Goal: Download file/media

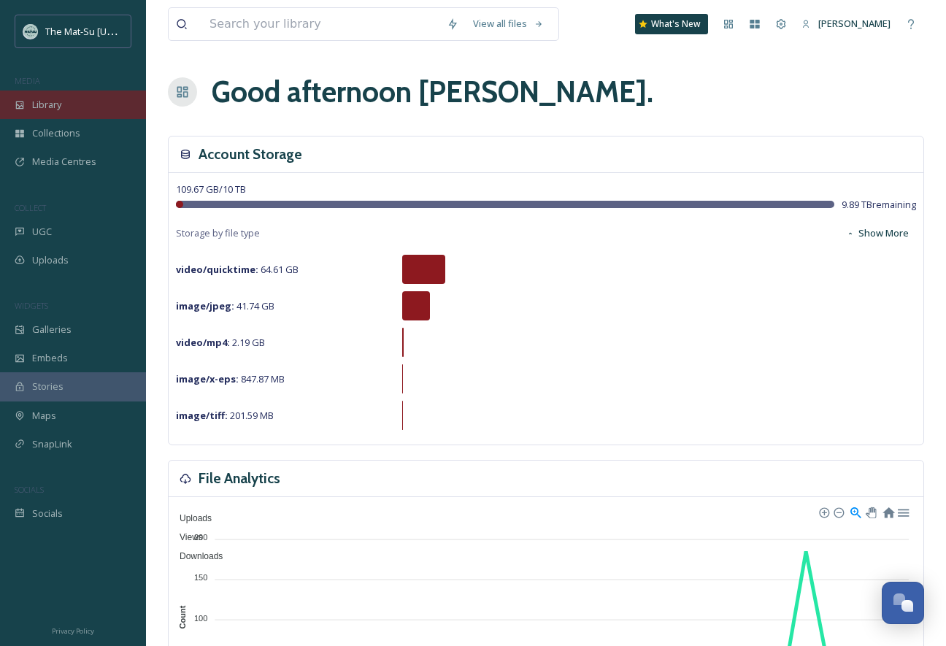
click at [70, 99] on div "Library" at bounding box center [73, 105] width 146 height 28
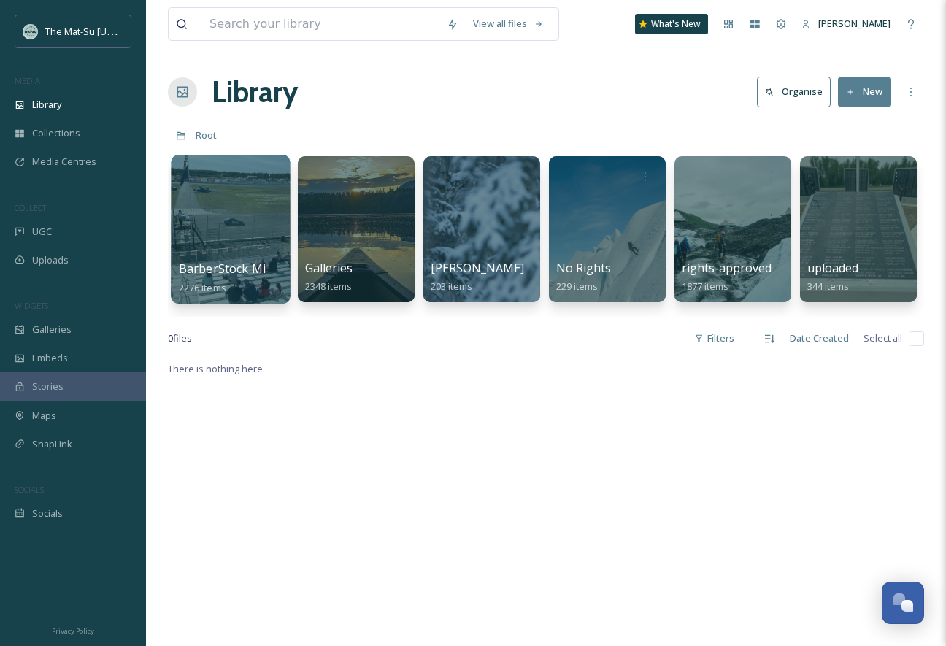
click at [237, 237] on div at bounding box center [230, 229] width 119 height 149
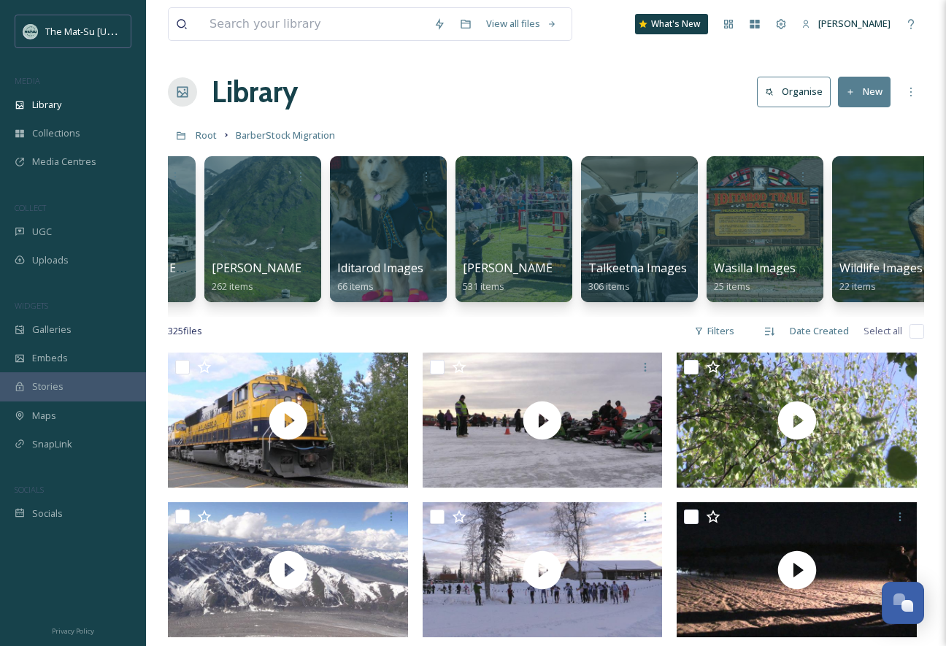
scroll to position [0, 726]
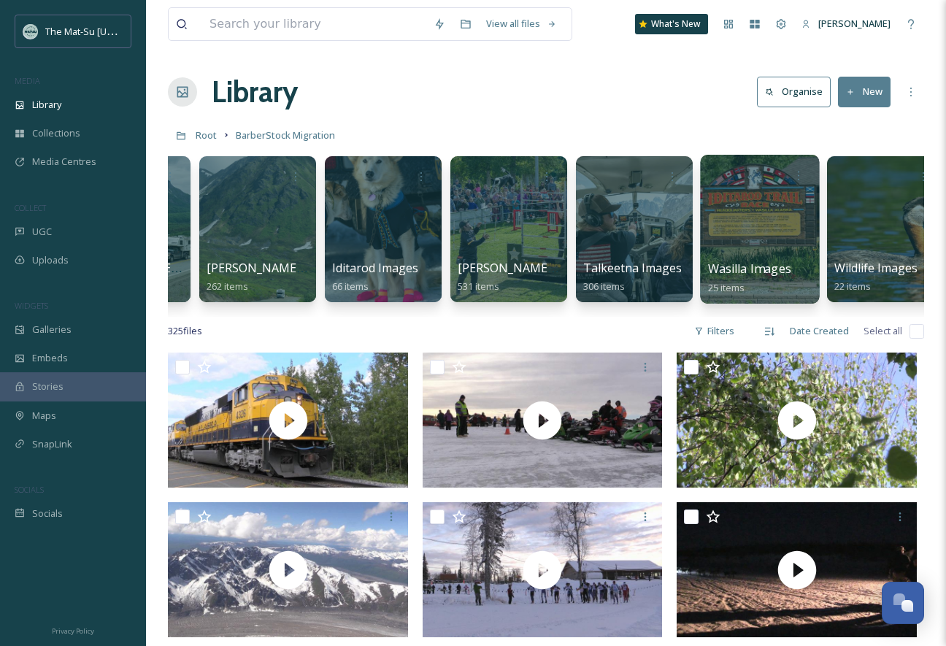
click at [721, 245] on div at bounding box center [759, 229] width 119 height 149
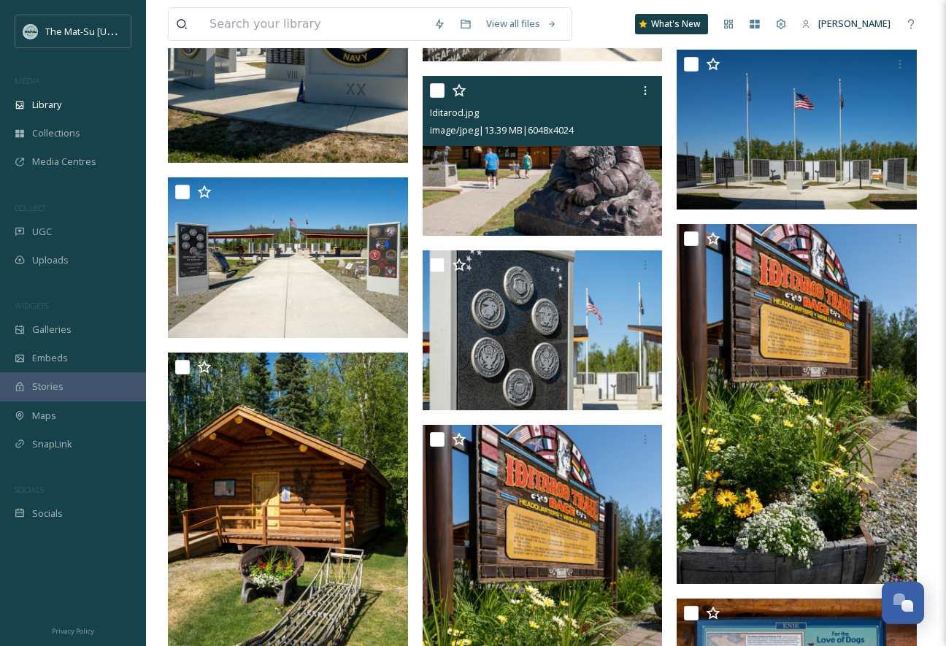
scroll to position [1026, 0]
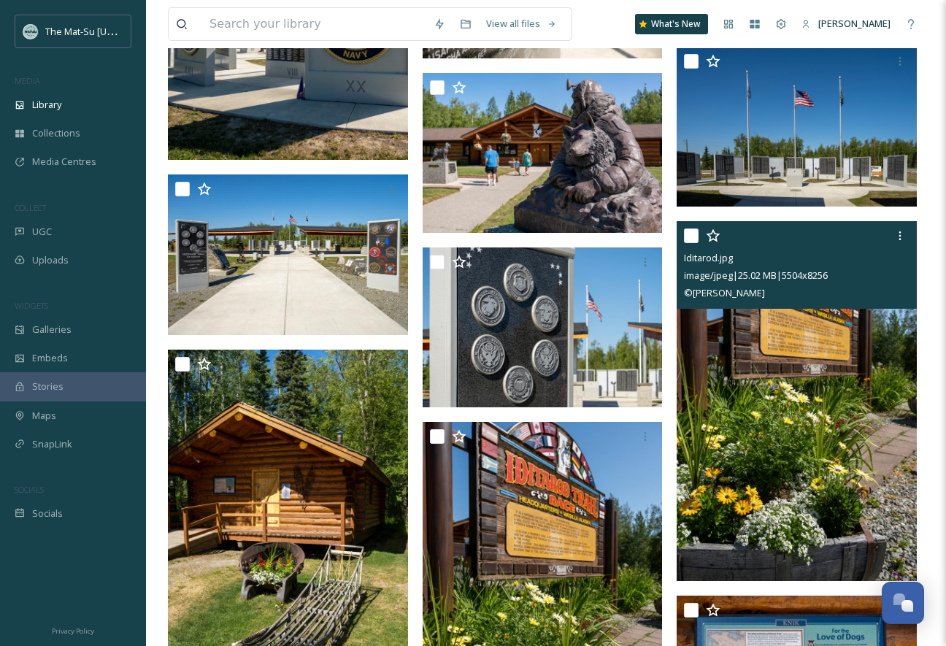
click at [682, 234] on div "Iditarod.jpg image/jpeg | 25.02 MB | 5504 x 8256 © [PERSON_NAME]" at bounding box center [797, 265] width 240 height 88
click at [695, 233] on input "checkbox" at bounding box center [691, 235] width 15 height 15
checkbox input "true"
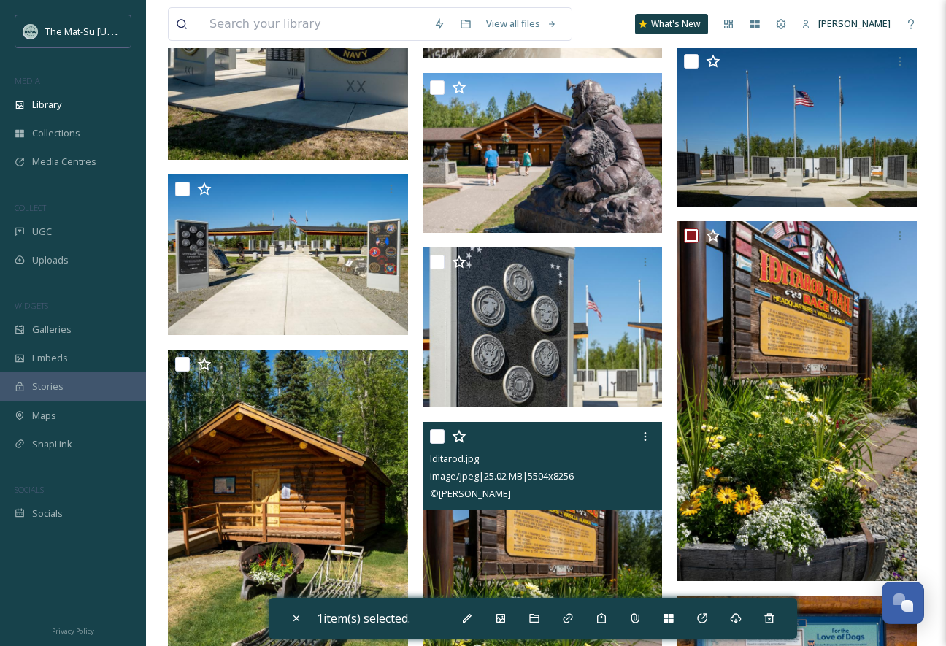
click at [436, 435] on input "checkbox" at bounding box center [437, 436] width 15 height 15
checkbox input "true"
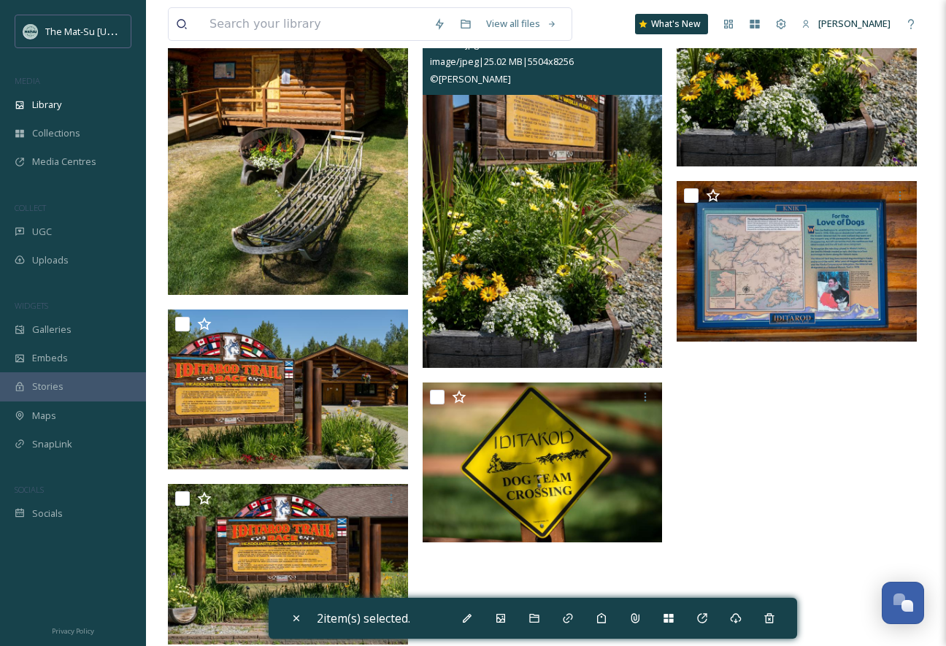
scroll to position [1464, 0]
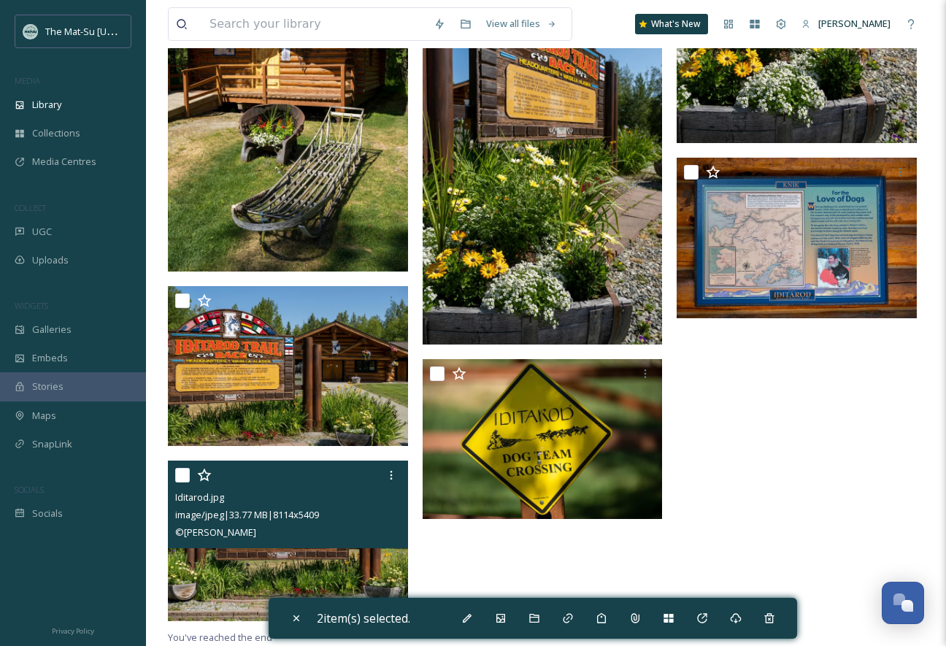
click at [183, 471] on input "checkbox" at bounding box center [182, 475] width 15 height 15
checkbox input "true"
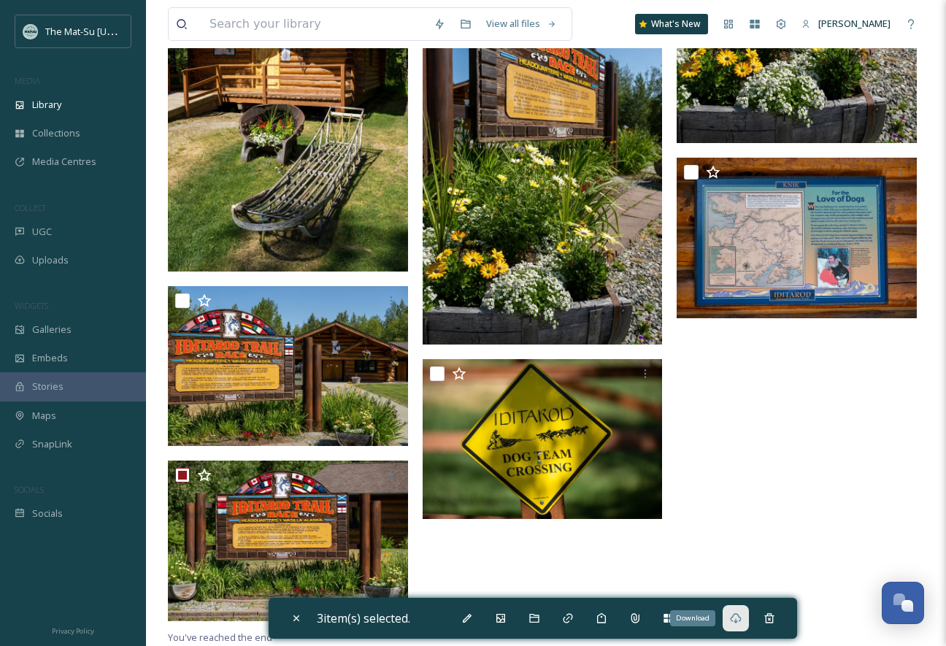
click at [749, 623] on div "Download" at bounding box center [736, 618] width 26 height 26
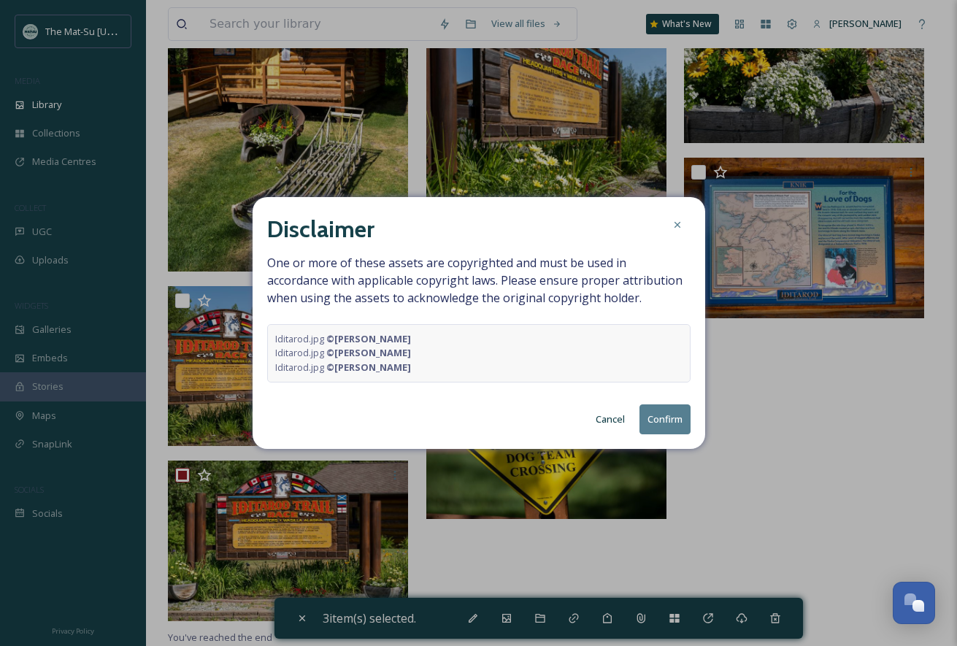
click at [663, 408] on button "Confirm" at bounding box center [664, 419] width 51 height 30
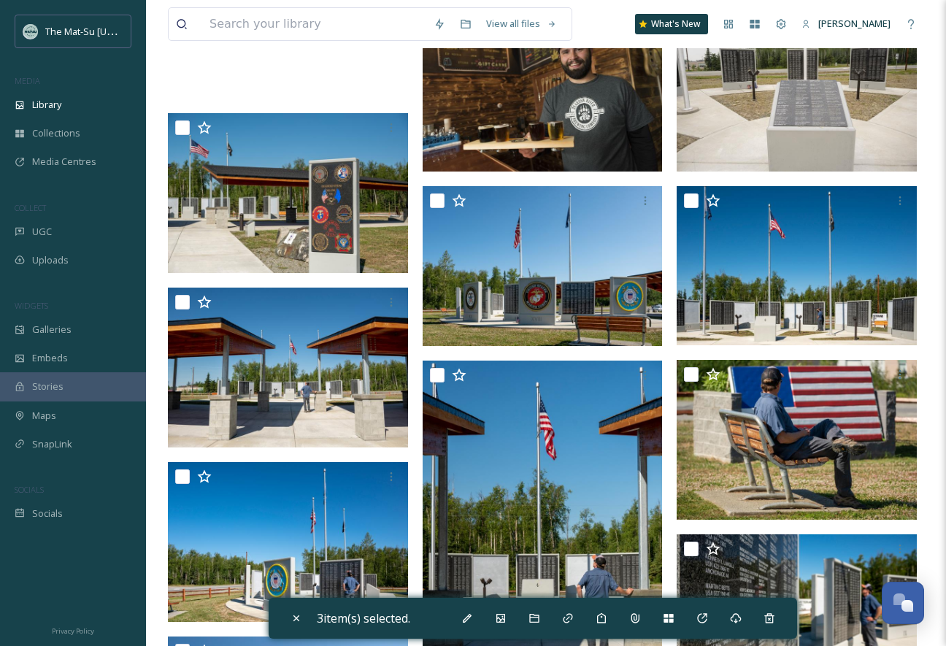
scroll to position [0, 0]
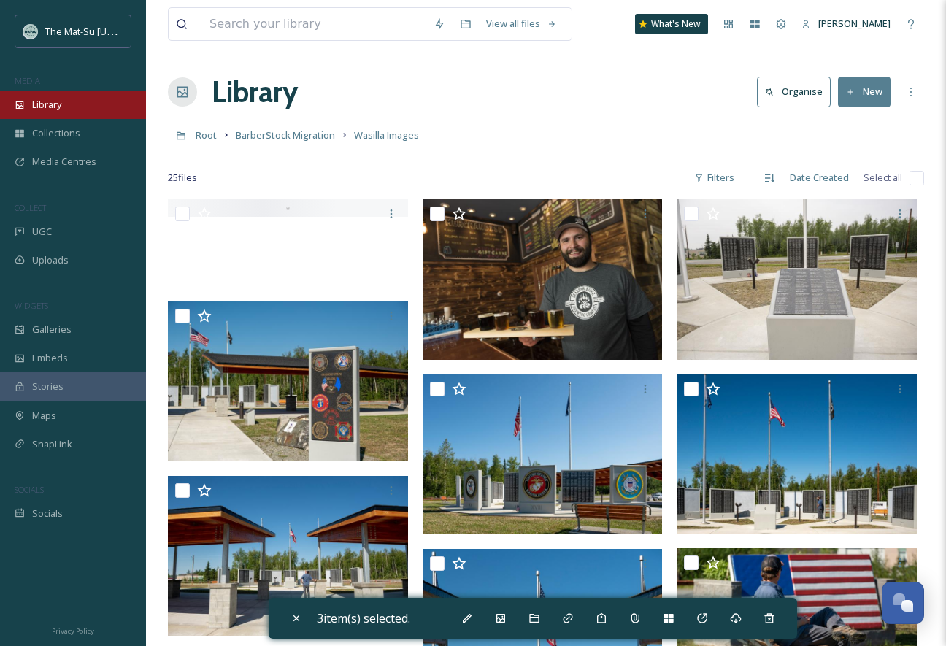
click at [58, 109] on span "Library" at bounding box center [46, 105] width 29 height 14
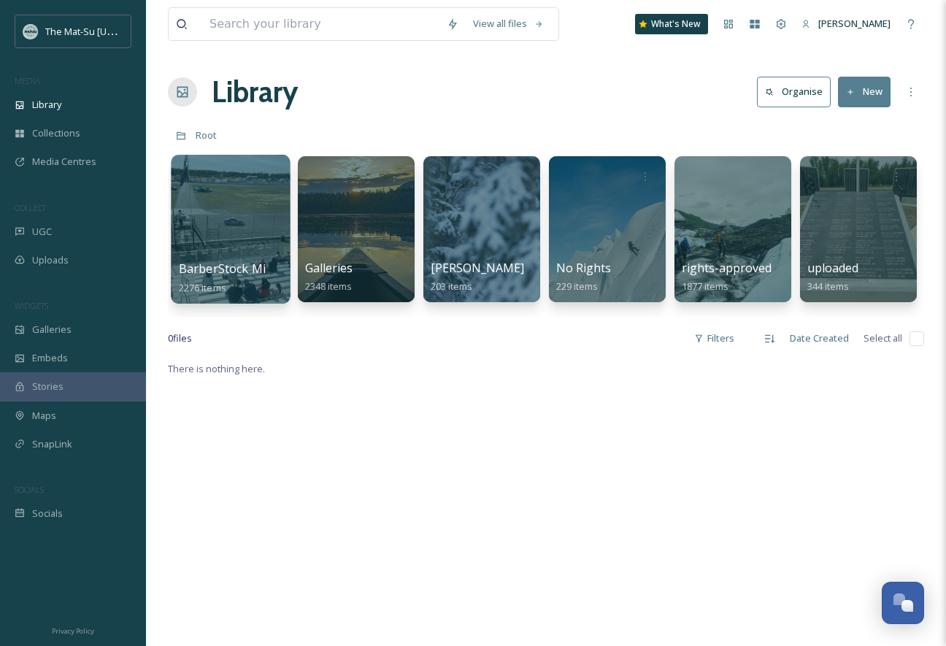
click at [264, 236] on div at bounding box center [230, 229] width 119 height 149
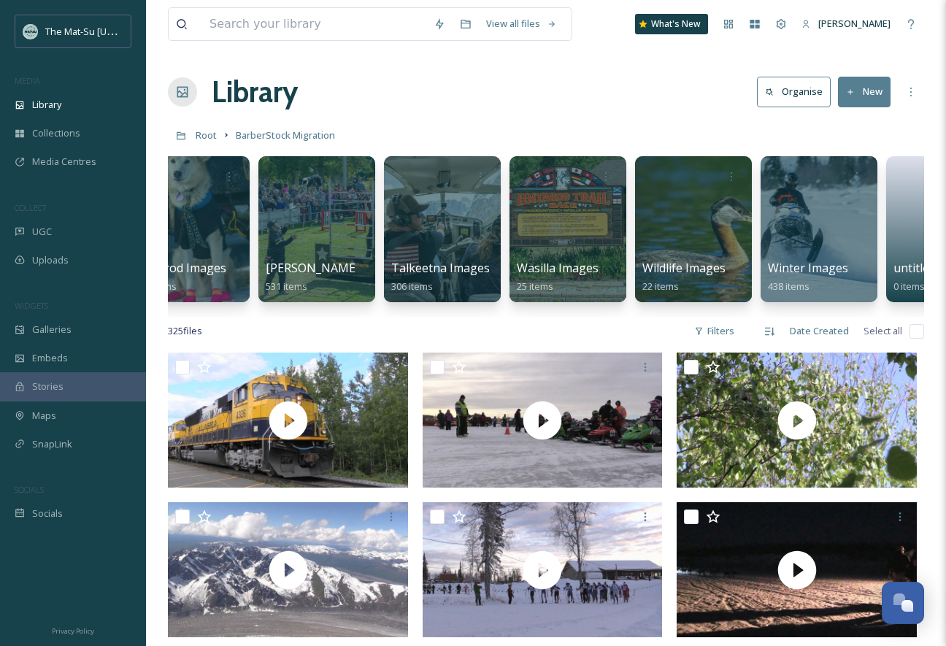
scroll to position [0, 903]
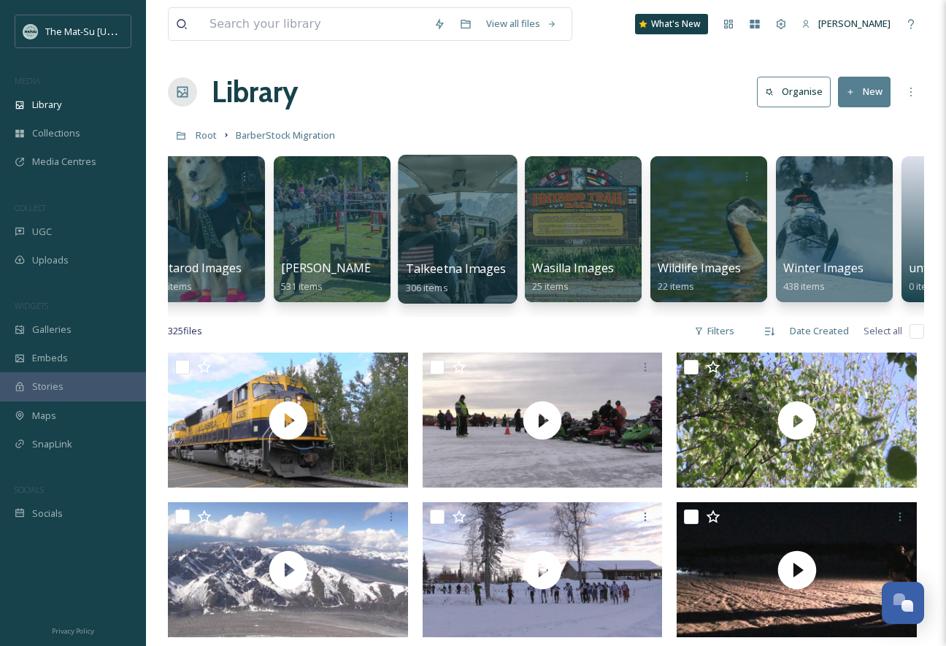
click at [465, 230] on div at bounding box center [457, 229] width 119 height 149
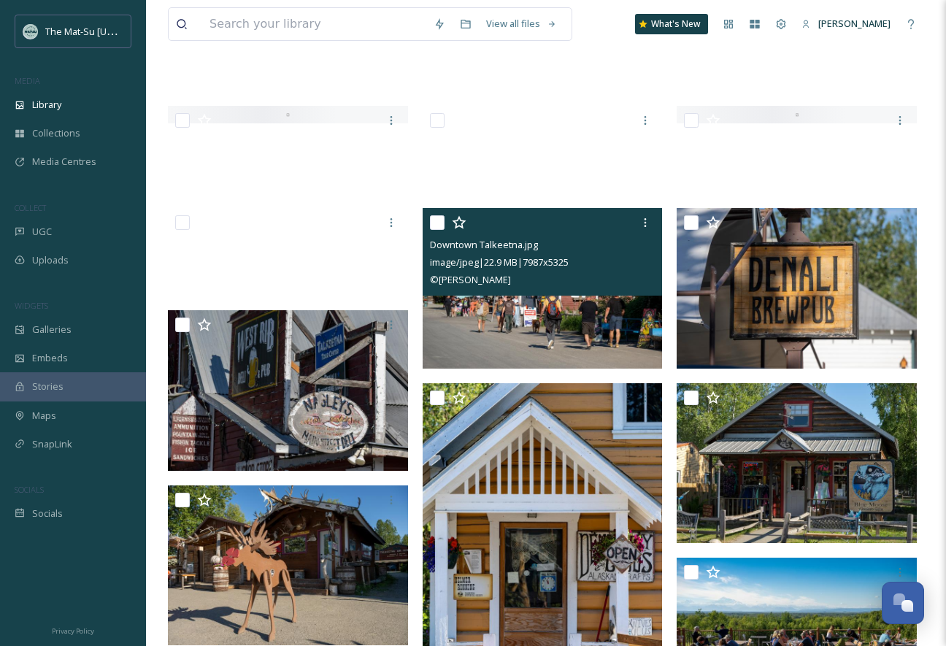
scroll to position [486, 0]
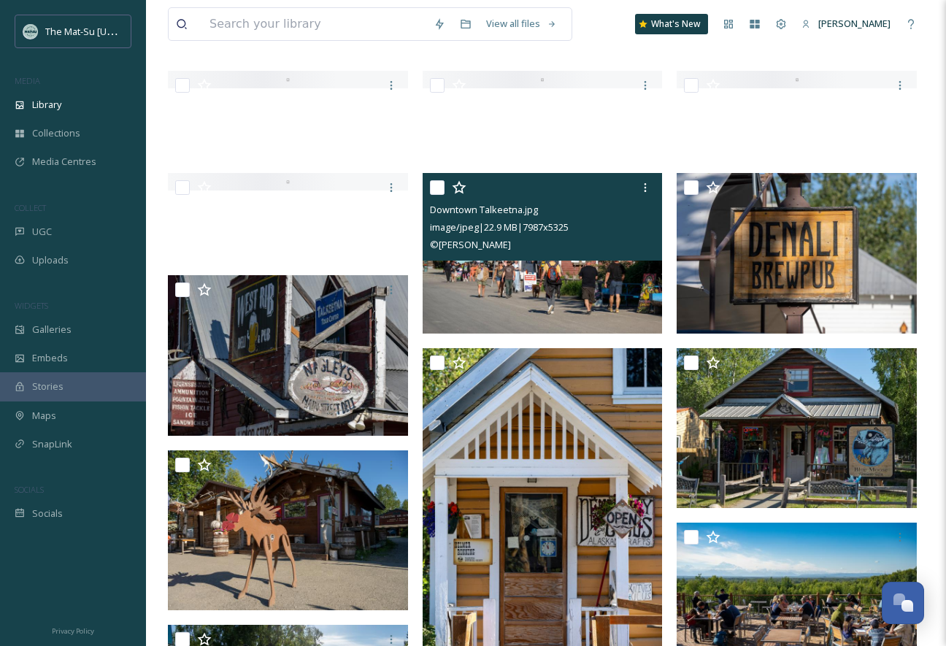
click at [438, 191] on input "checkbox" at bounding box center [437, 187] width 15 height 15
checkbox input "true"
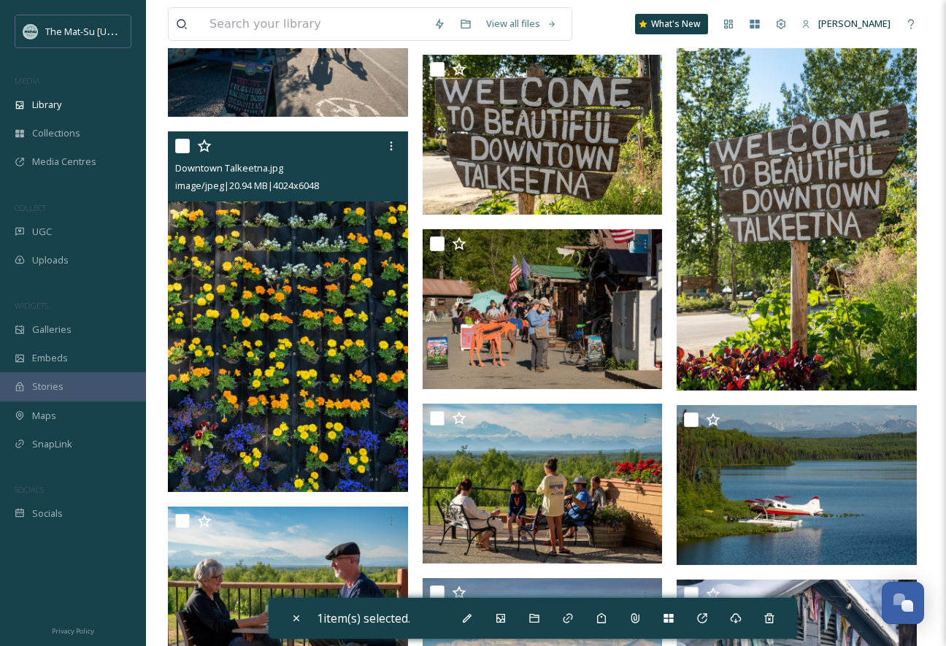
scroll to position [1162, 0]
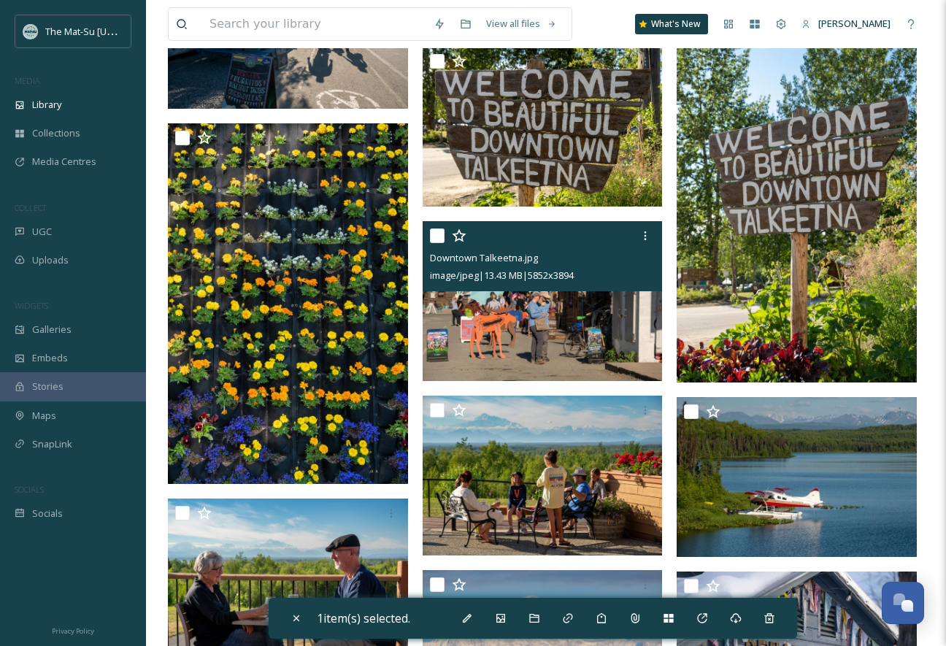
click at [438, 235] on input "checkbox" at bounding box center [437, 235] width 15 height 15
checkbox input "true"
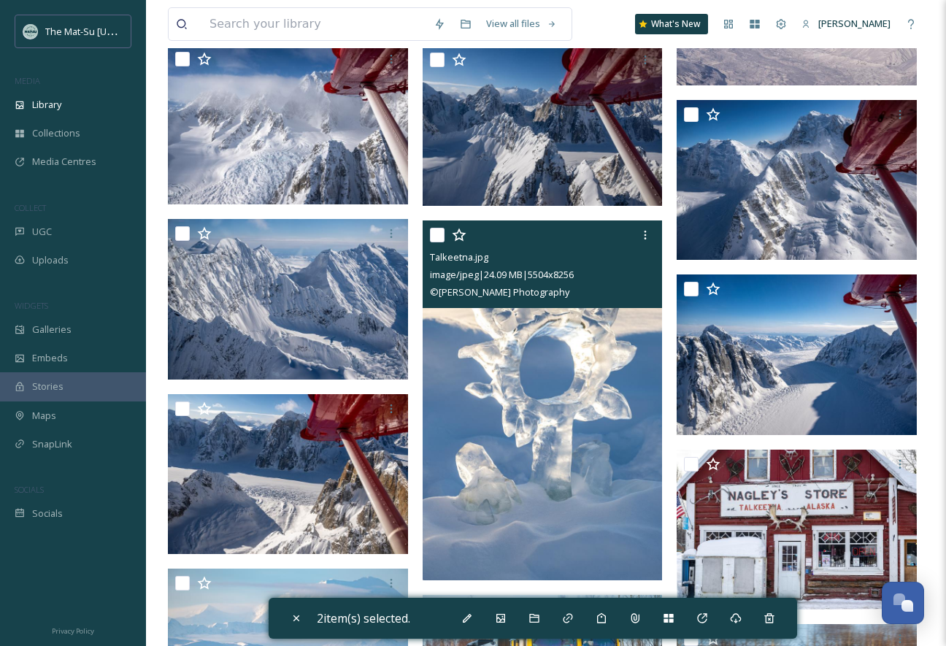
scroll to position [5434, 0]
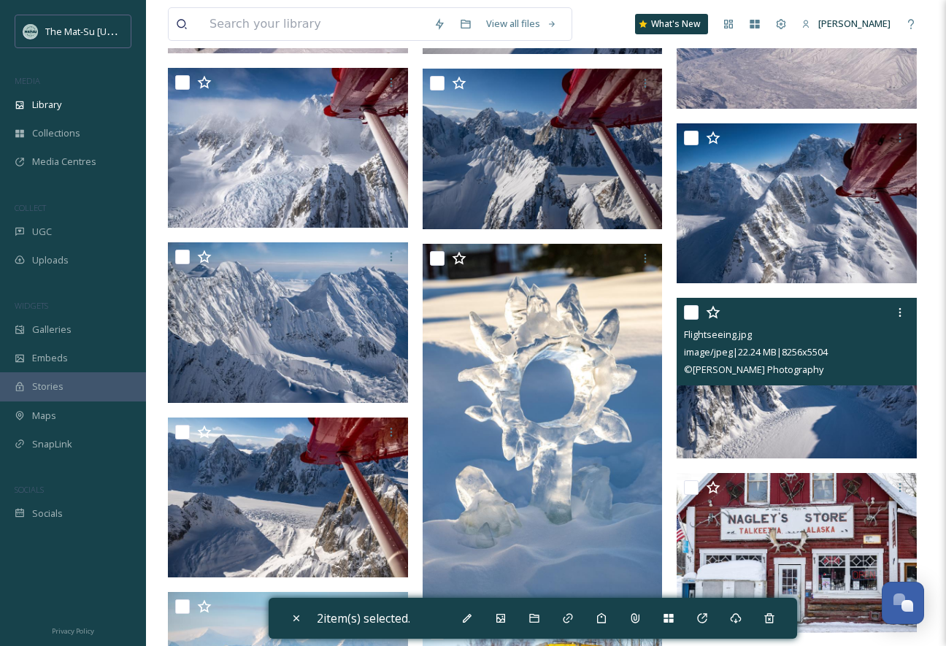
click at [690, 314] on input "checkbox" at bounding box center [691, 312] width 15 height 15
checkbox input "true"
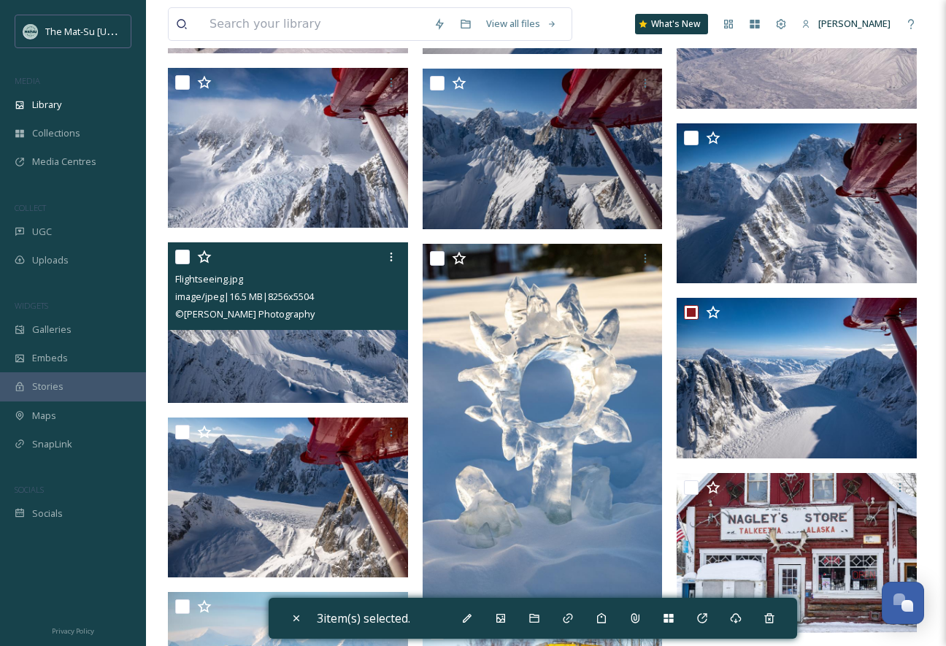
click at [185, 251] on input "checkbox" at bounding box center [182, 257] width 15 height 15
checkbox input "true"
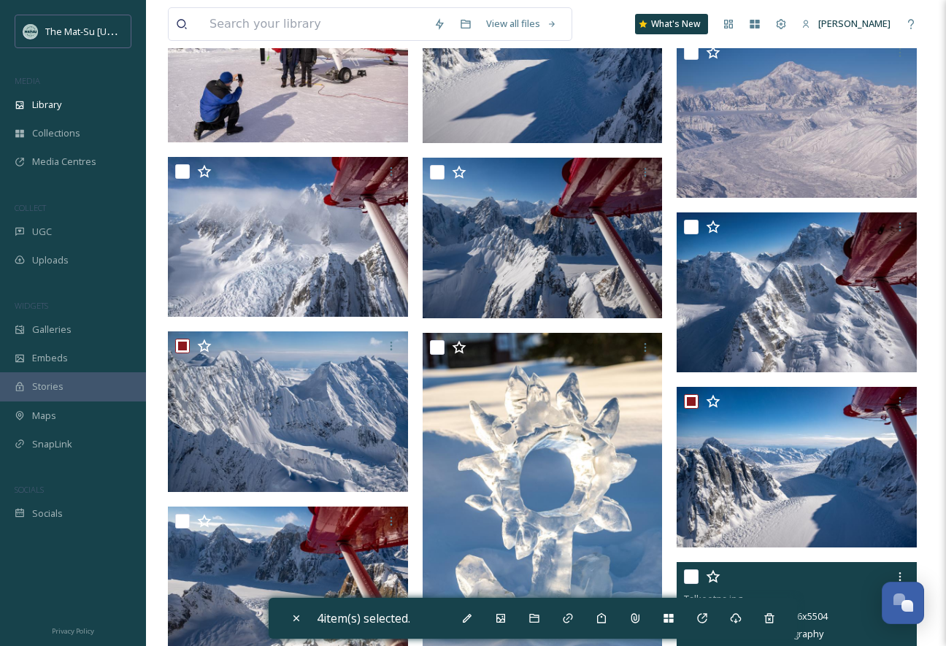
scroll to position [5342, 0]
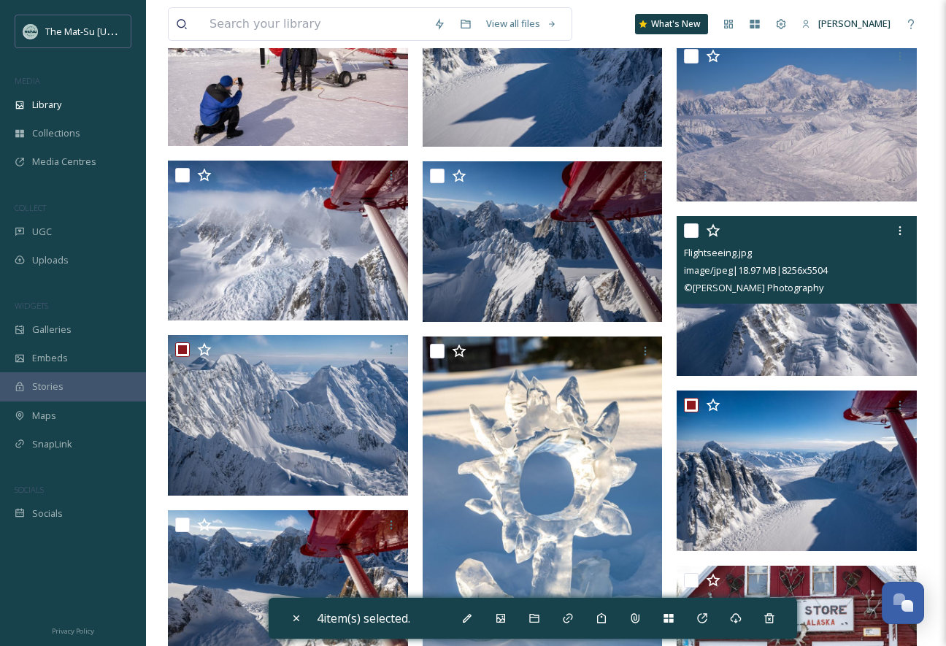
click at [691, 230] on input "checkbox" at bounding box center [691, 230] width 15 height 15
checkbox input "true"
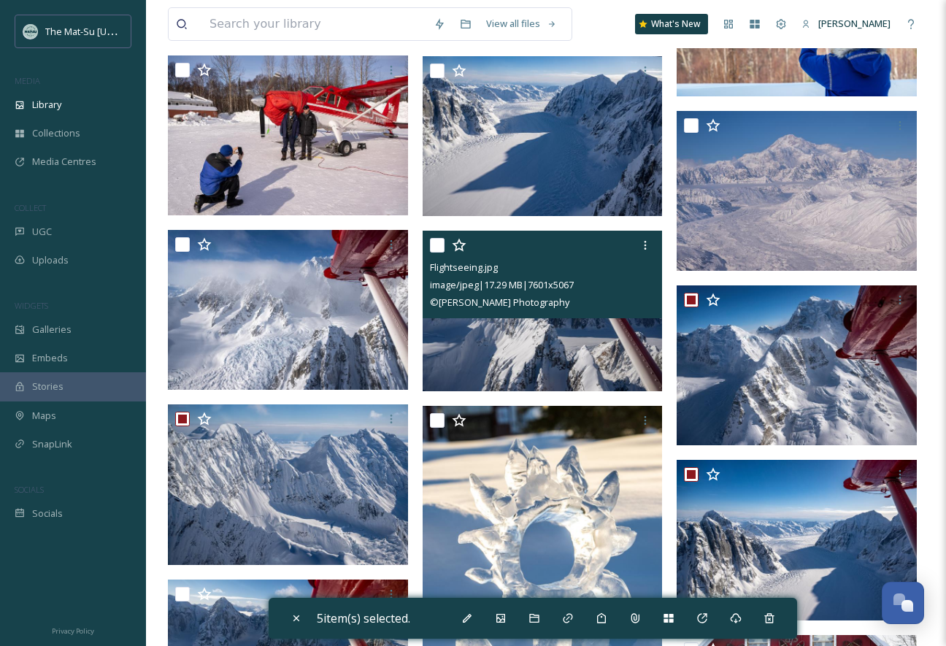
scroll to position [5109, 0]
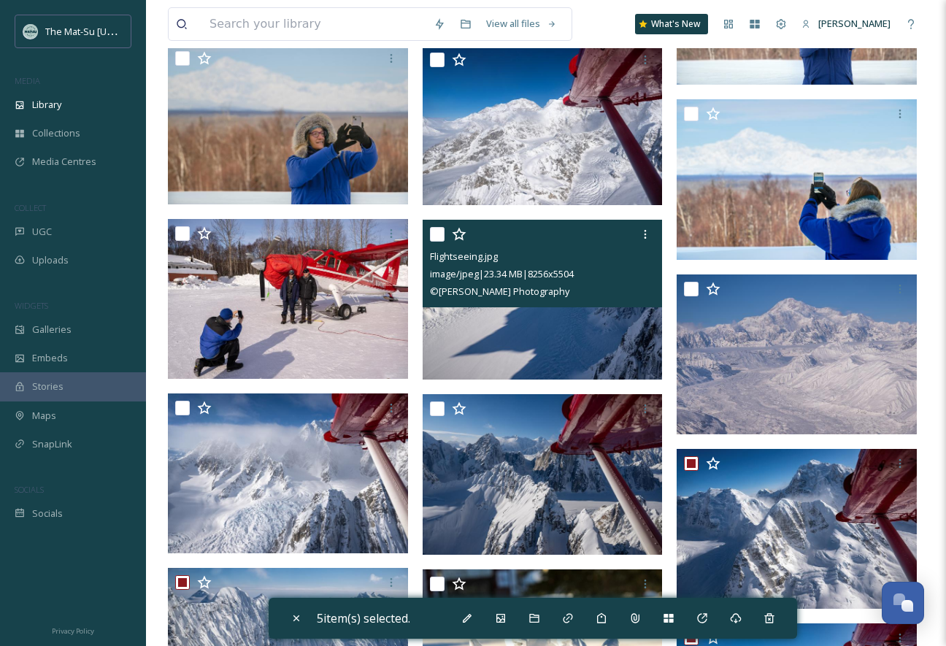
click at [434, 231] on input "checkbox" at bounding box center [437, 234] width 15 height 15
checkbox input "true"
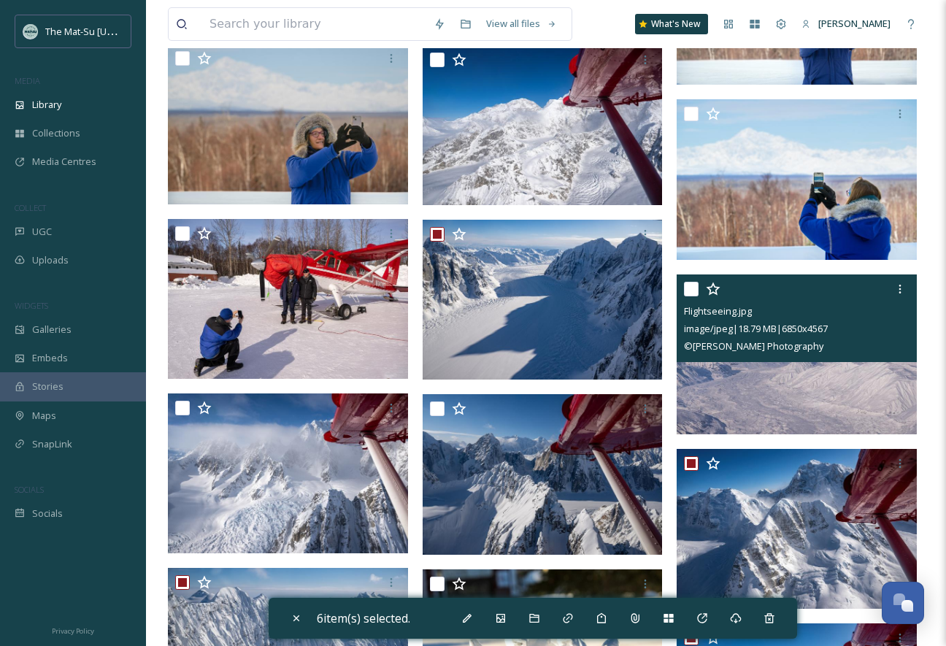
click at [691, 293] on input "checkbox" at bounding box center [691, 289] width 15 height 15
checkbox input "true"
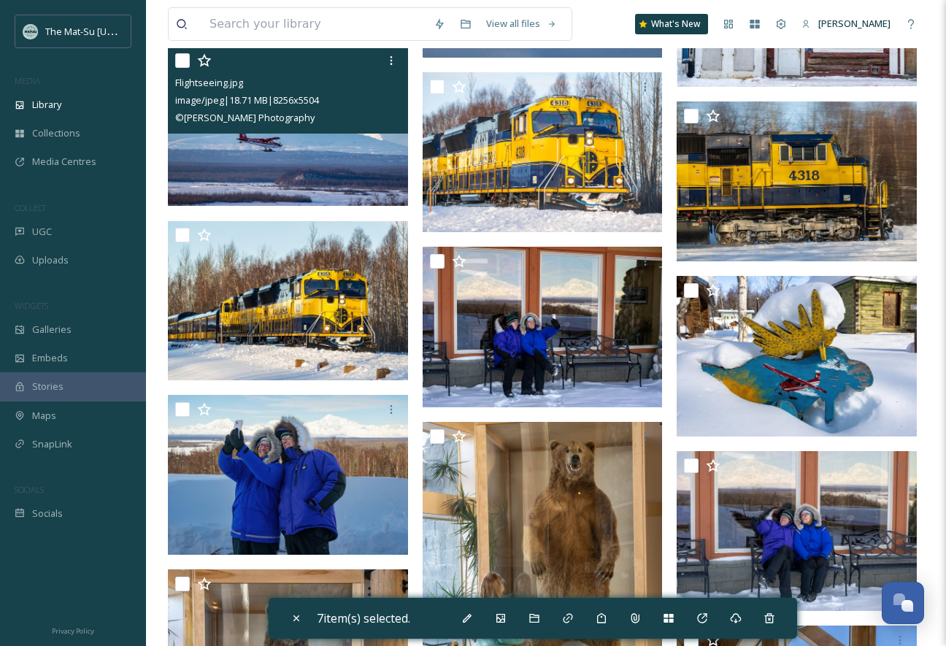
scroll to position [5962, 0]
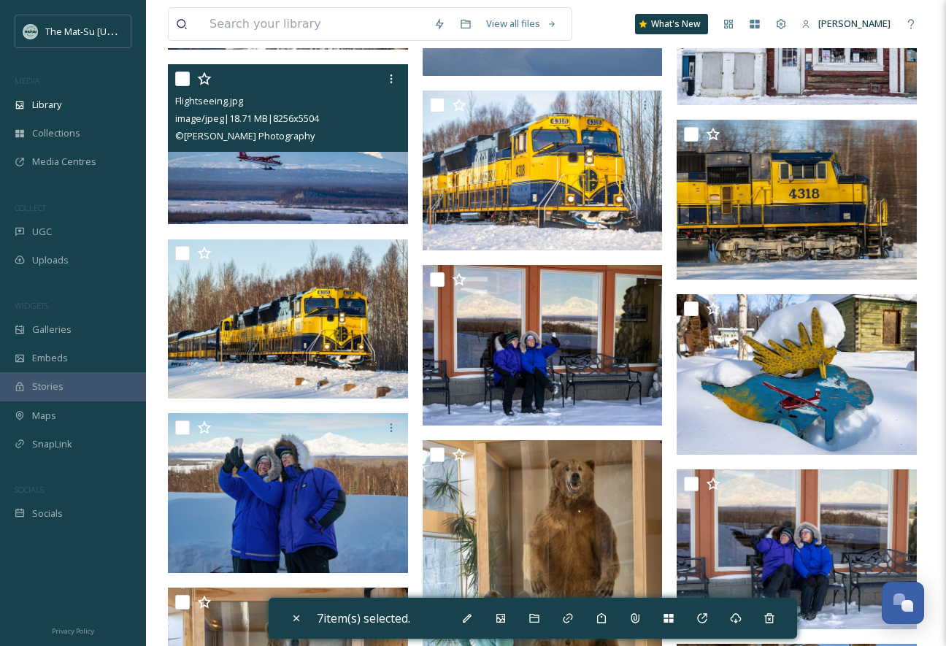
click at [183, 76] on input "checkbox" at bounding box center [182, 79] width 15 height 15
checkbox input "true"
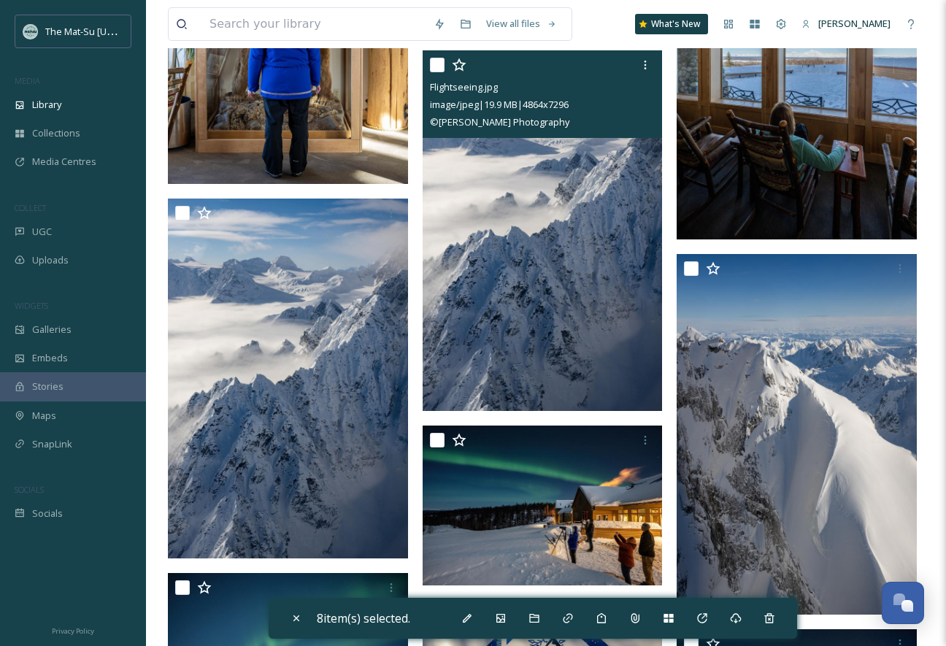
scroll to position [6715, 0]
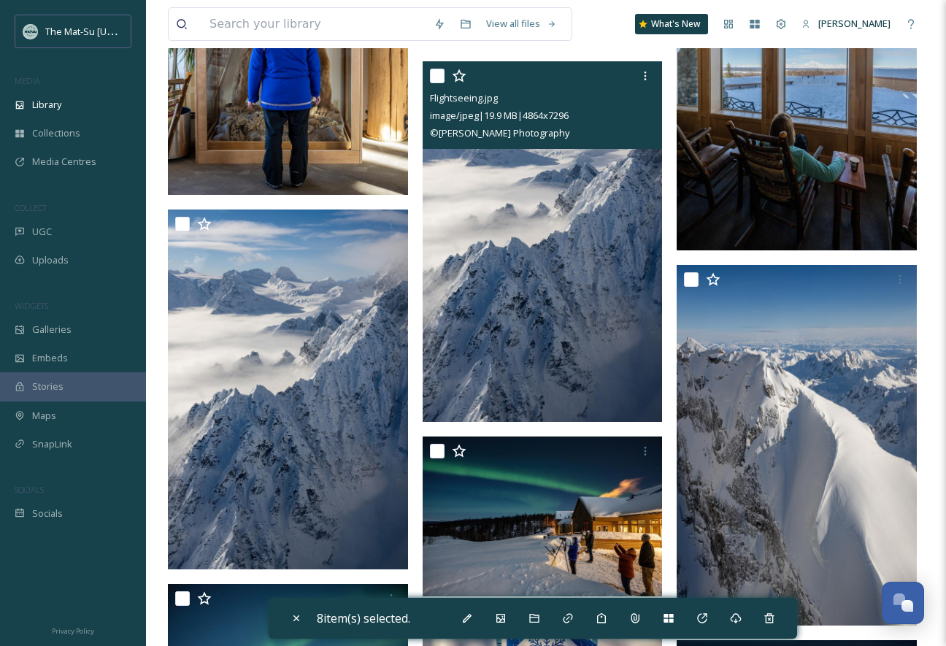
click at [434, 74] on input "checkbox" at bounding box center [437, 76] width 15 height 15
checkbox input "true"
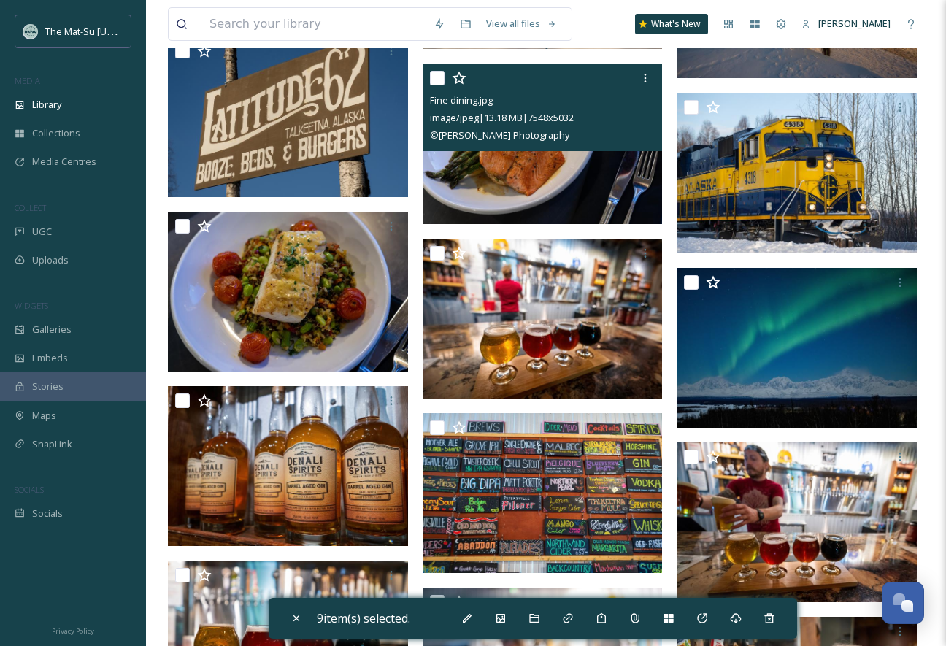
scroll to position [7497, 0]
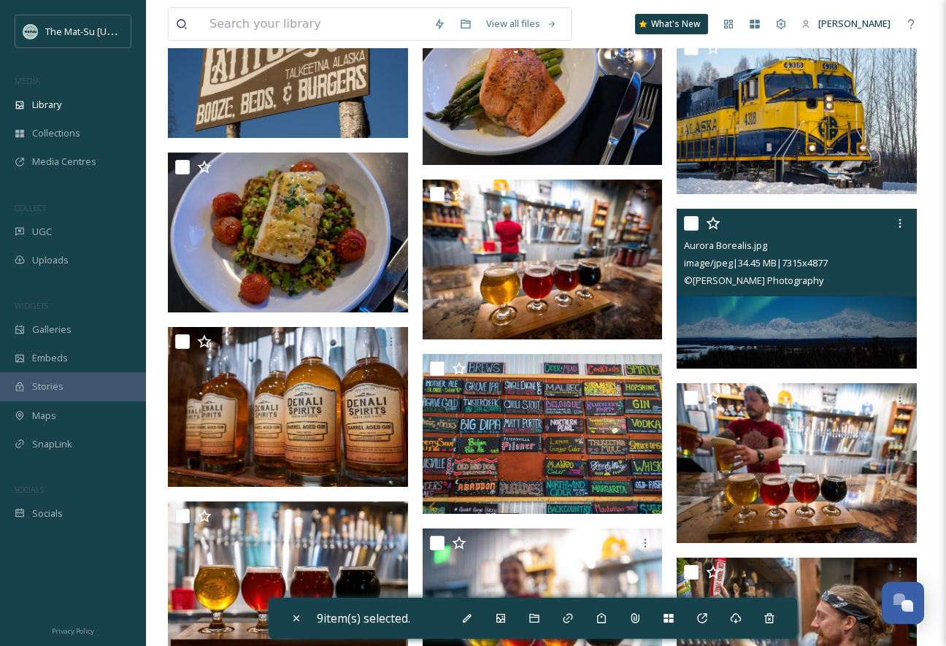
click at [685, 220] on input "checkbox" at bounding box center [691, 223] width 15 height 15
checkbox input "true"
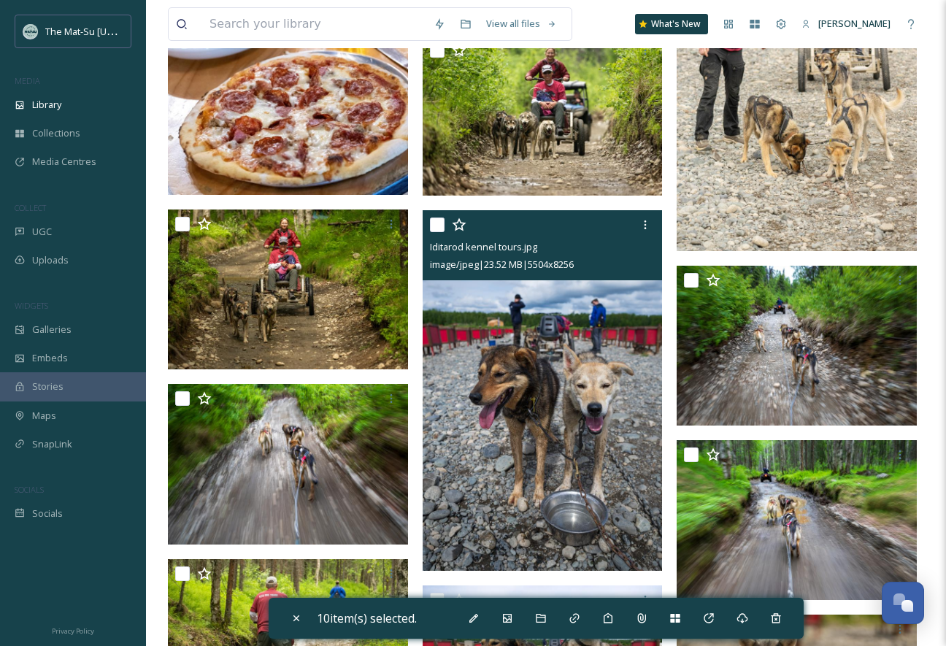
scroll to position [8660, 0]
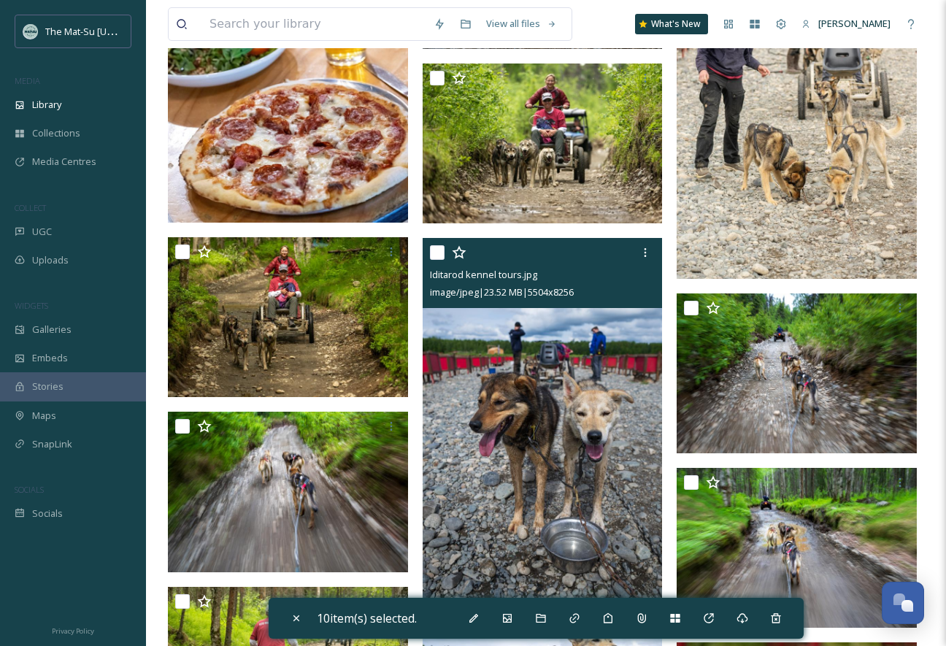
click at [438, 247] on input "checkbox" at bounding box center [437, 252] width 15 height 15
checkbox input "true"
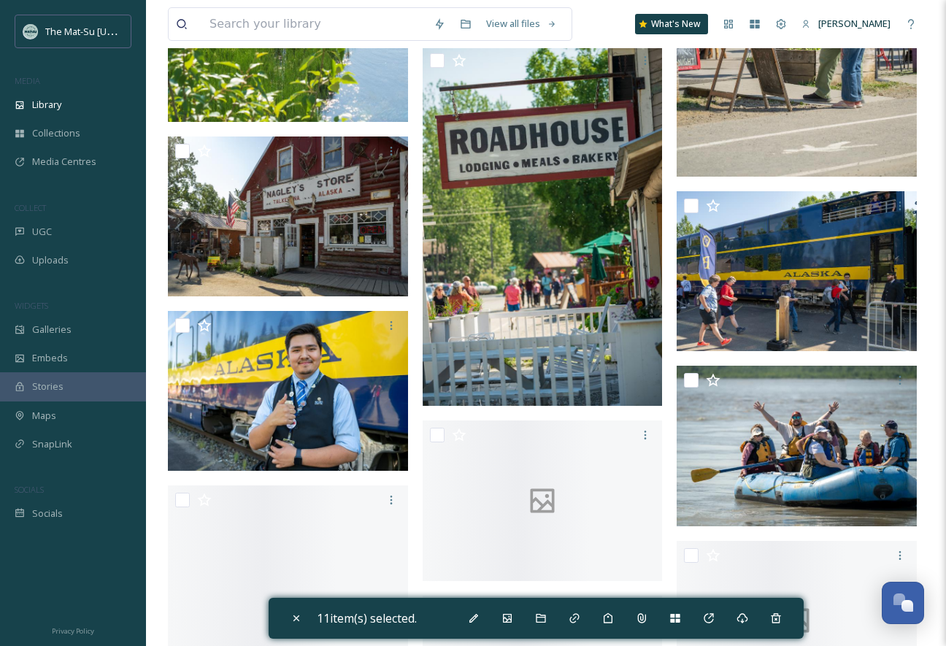
scroll to position [17079, 0]
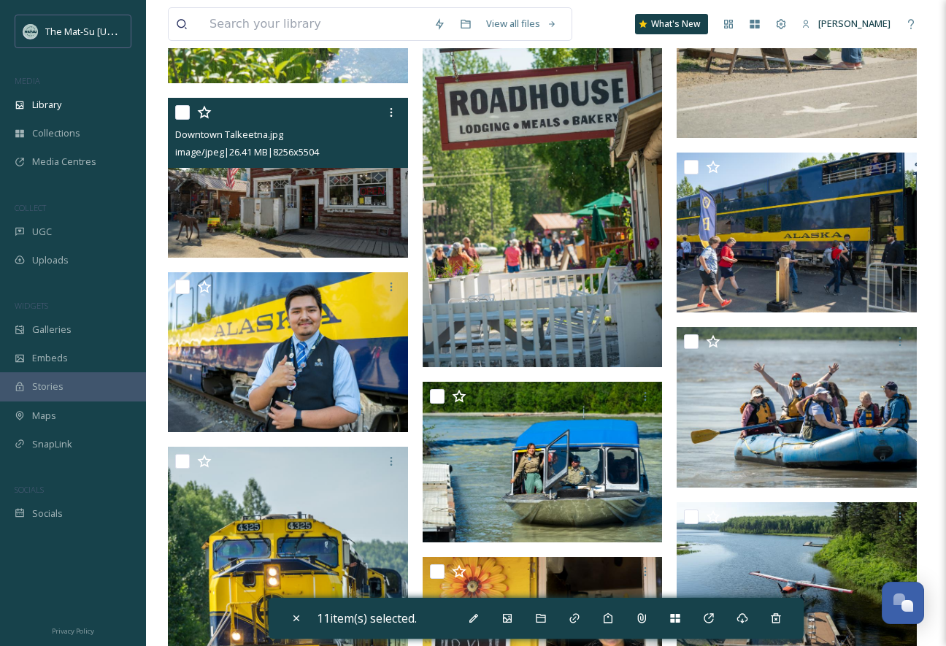
click at [176, 105] on input "checkbox" at bounding box center [182, 112] width 15 height 15
checkbox input "true"
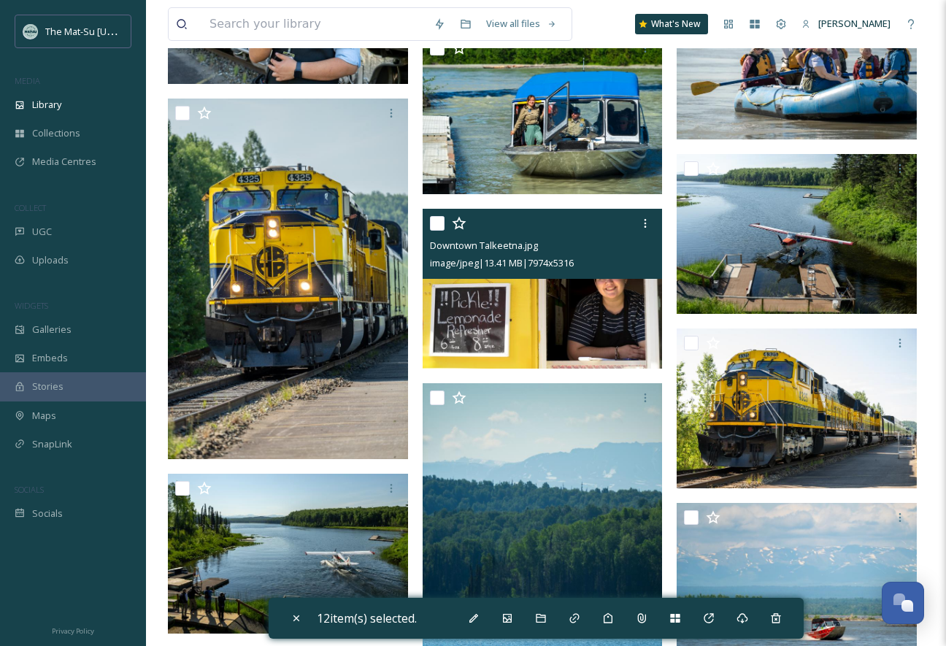
scroll to position [17461, 0]
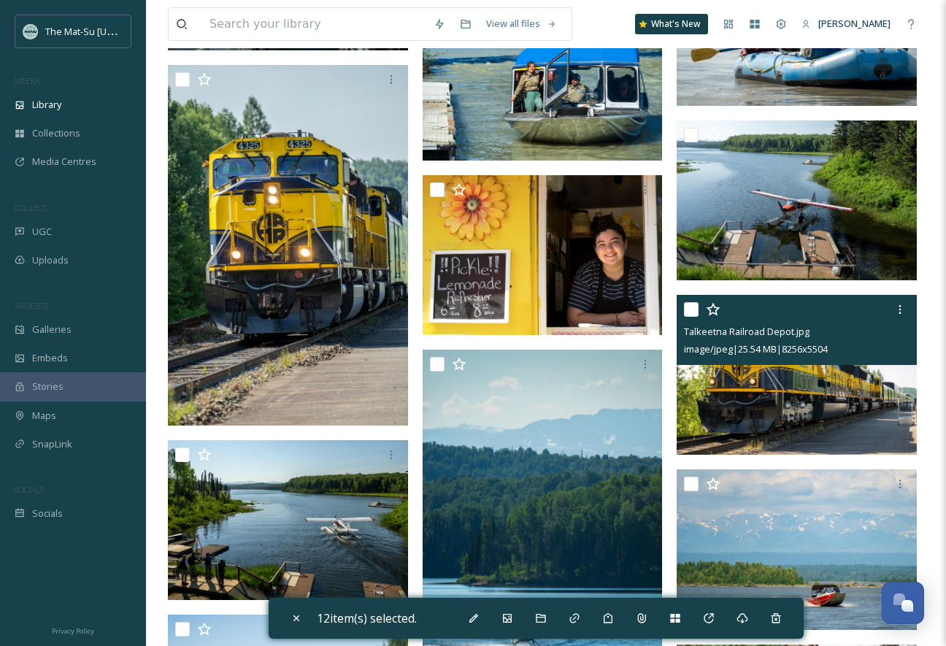
click at [694, 310] on input "checkbox" at bounding box center [691, 309] width 15 height 15
checkbox input "true"
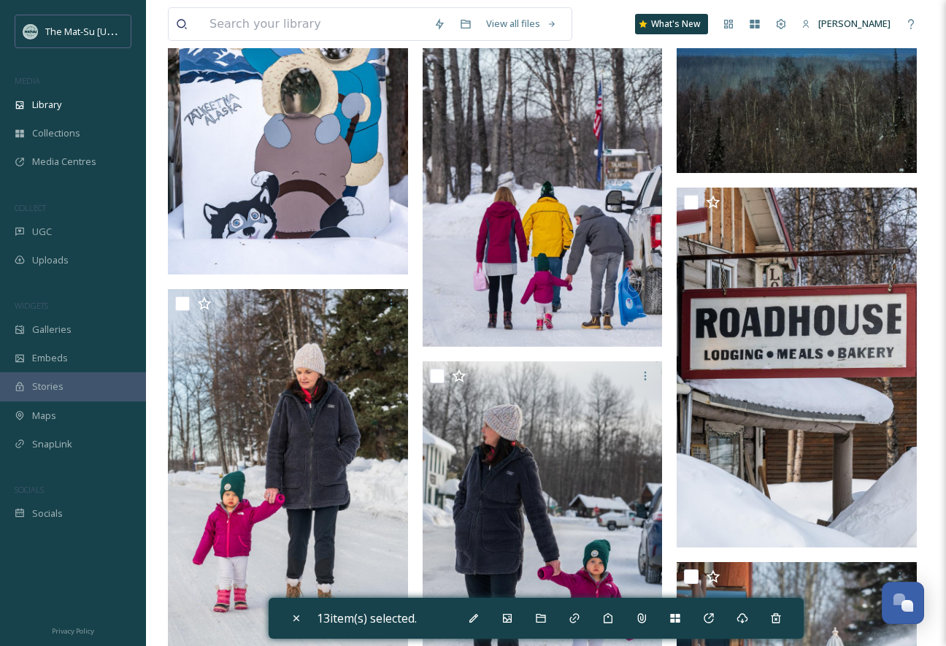
scroll to position [2087, 0]
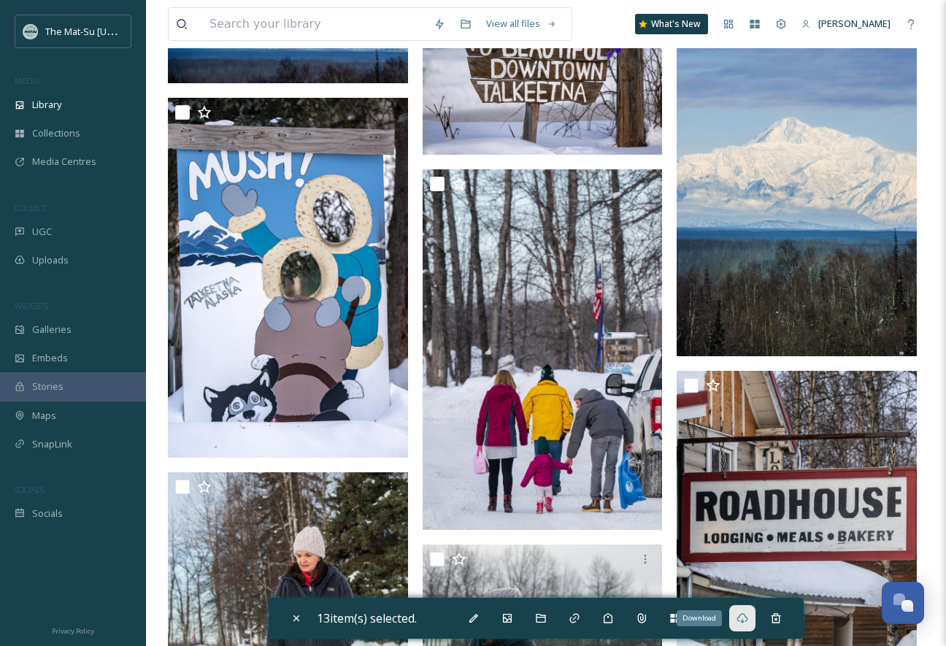
click at [742, 617] on icon at bounding box center [742, 618] width 11 height 10
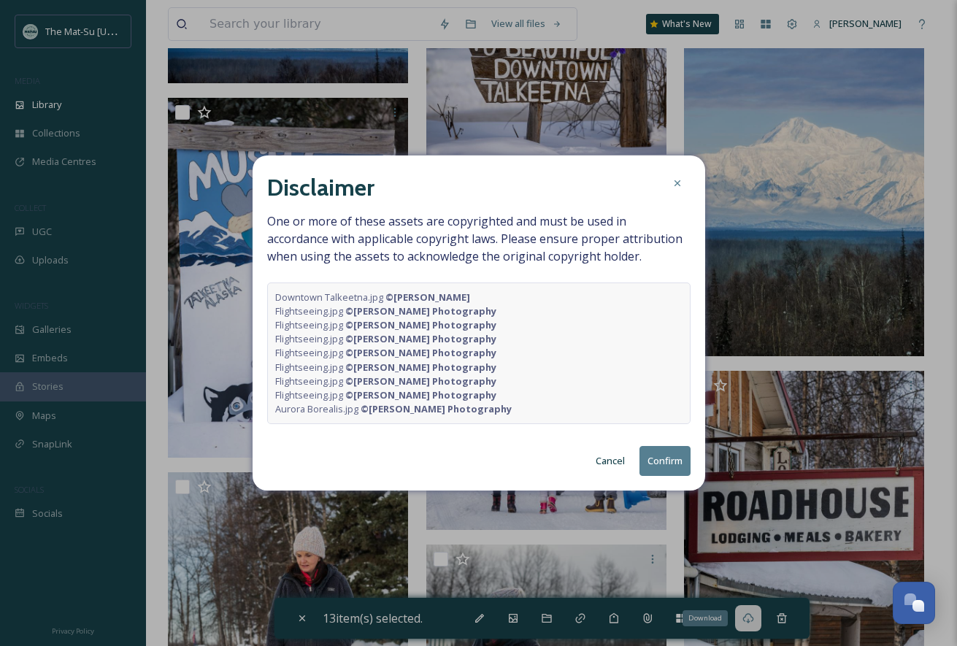
click at [665, 453] on button "Confirm" at bounding box center [664, 461] width 51 height 30
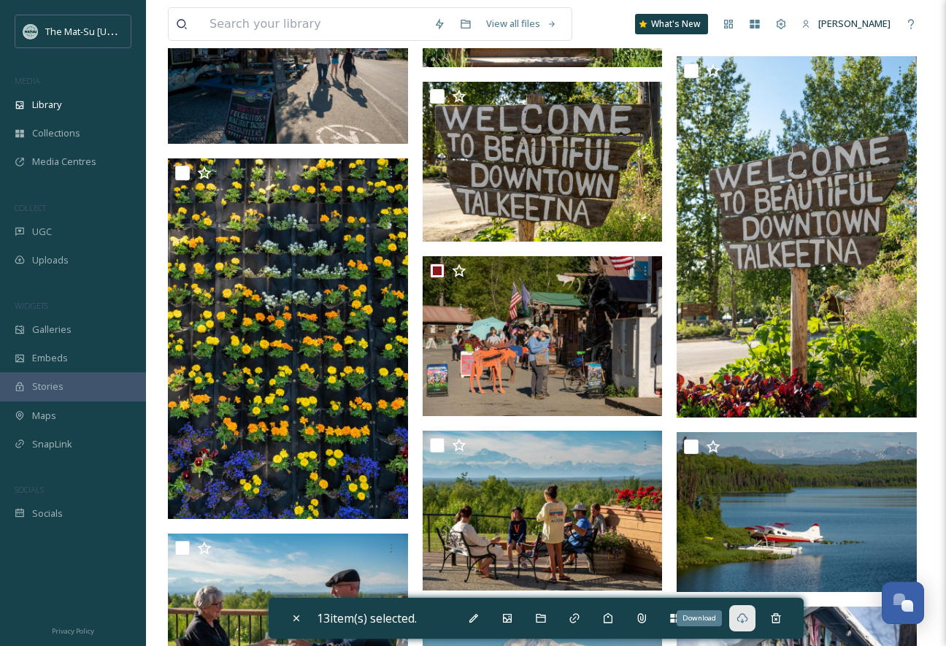
scroll to position [734, 0]
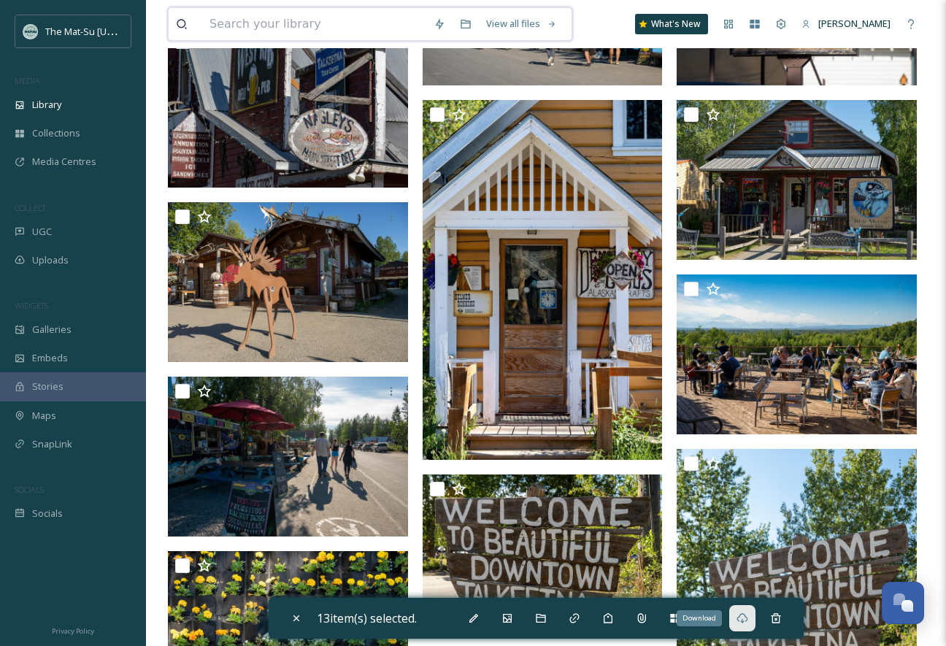
click at [260, 28] on input at bounding box center [314, 24] width 224 height 32
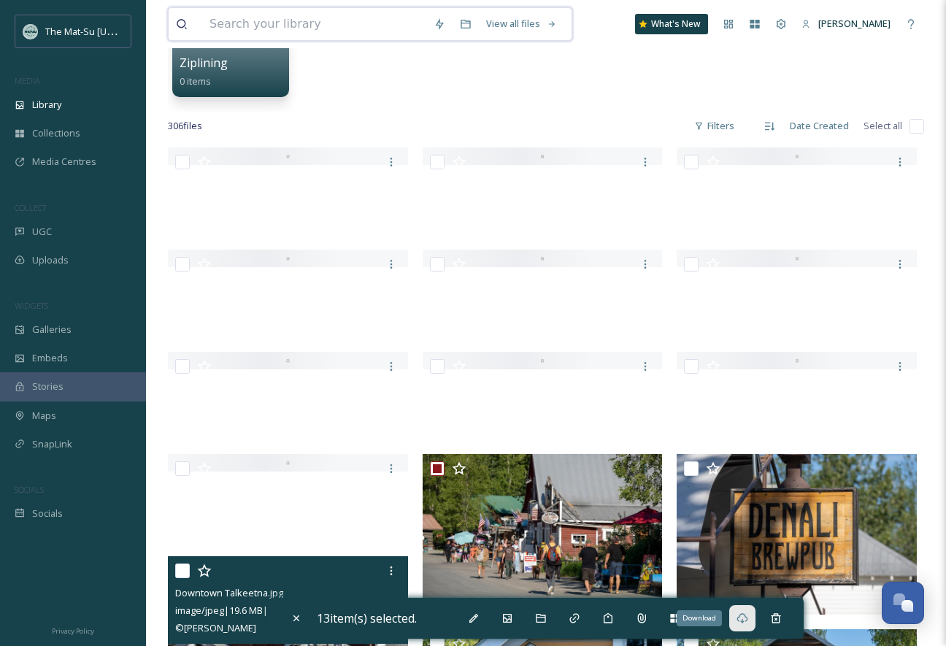
scroll to position [0, 0]
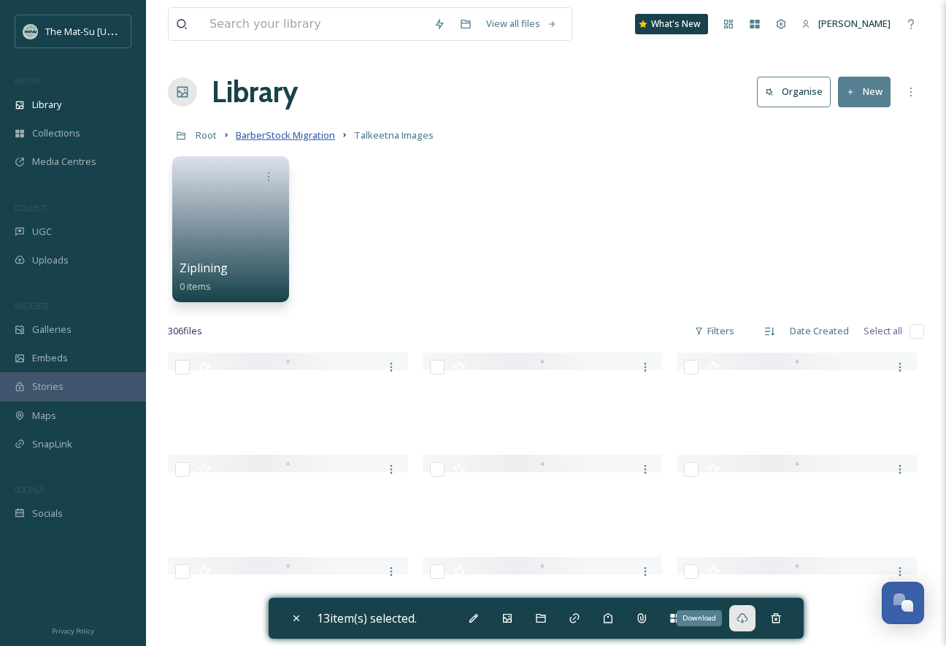
click at [293, 137] on span "BarberStock Migration" at bounding box center [285, 134] width 99 height 13
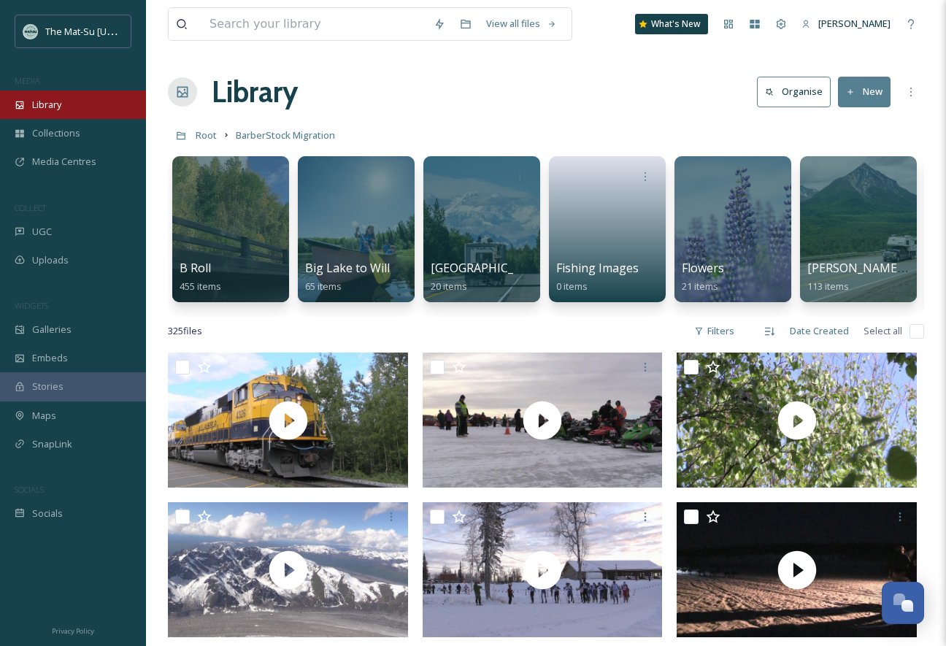
click at [85, 111] on div "Library" at bounding box center [73, 105] width 146 height 28
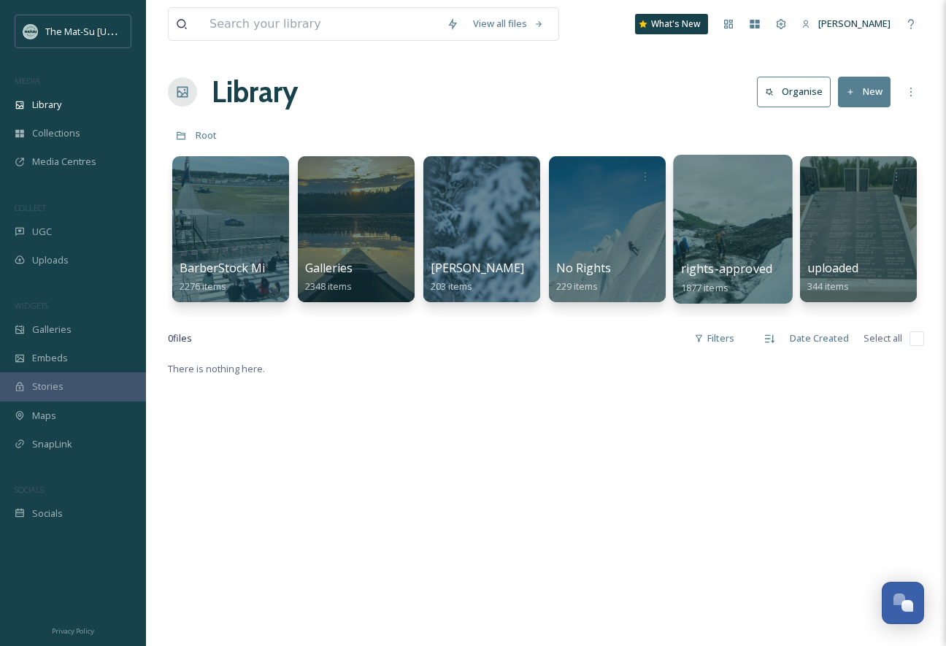
click at [710, 277] on span "rights-approved" at bounding box center [726, 269] width 91 height 16
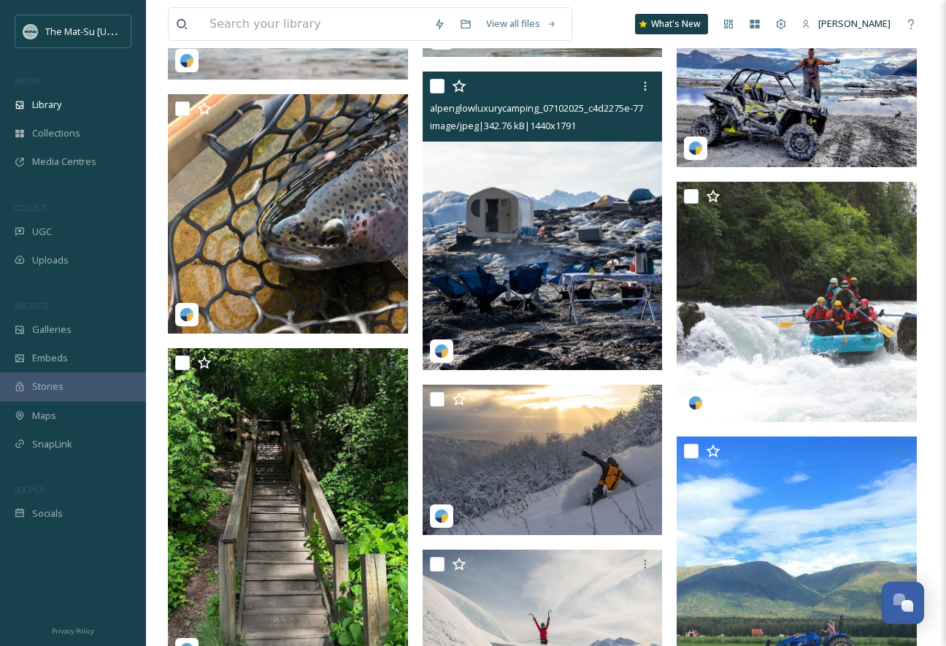
scroll to position [4306, 0]
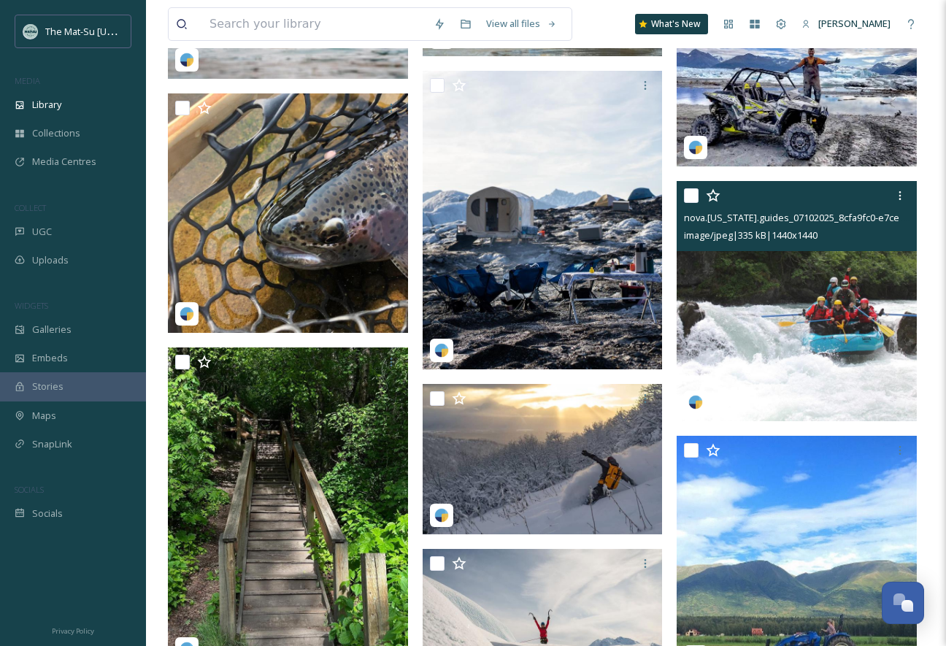
click at [692, 196] on input "checkbox" at bounding box center [691, 195] width 15 height 15
checkbox input "true"
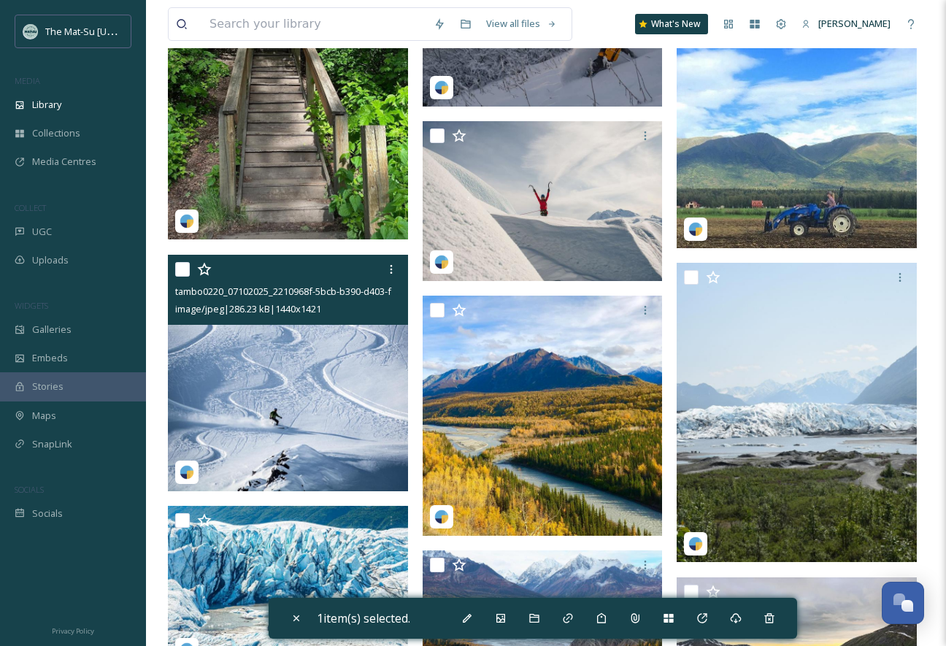
scroll to position [4810, 0]
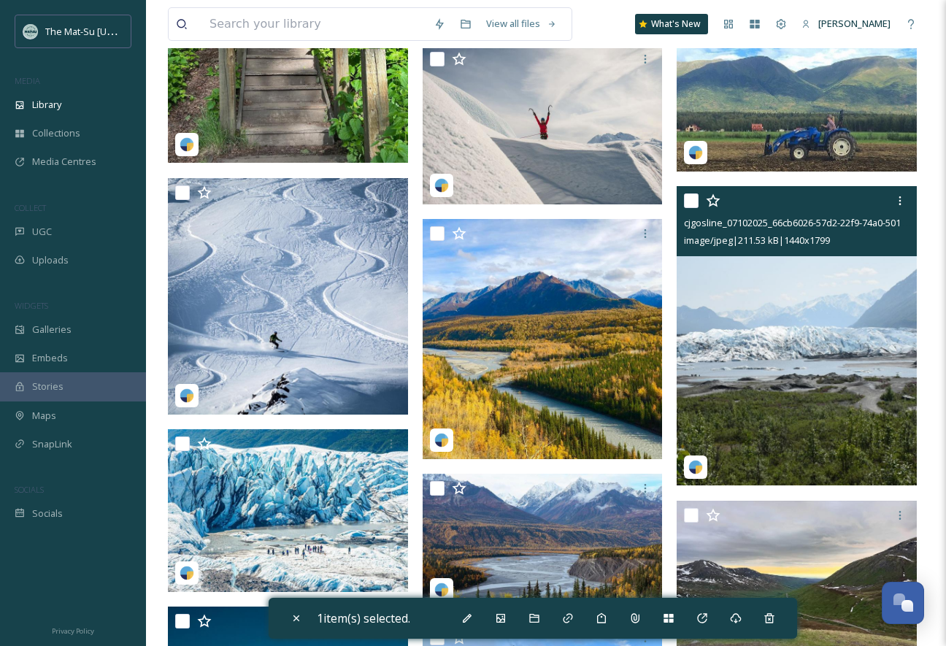
click at [687, 202] on input "checkbox" at bounding box center [691, 200] width 15 height 15
checkbox input "true"
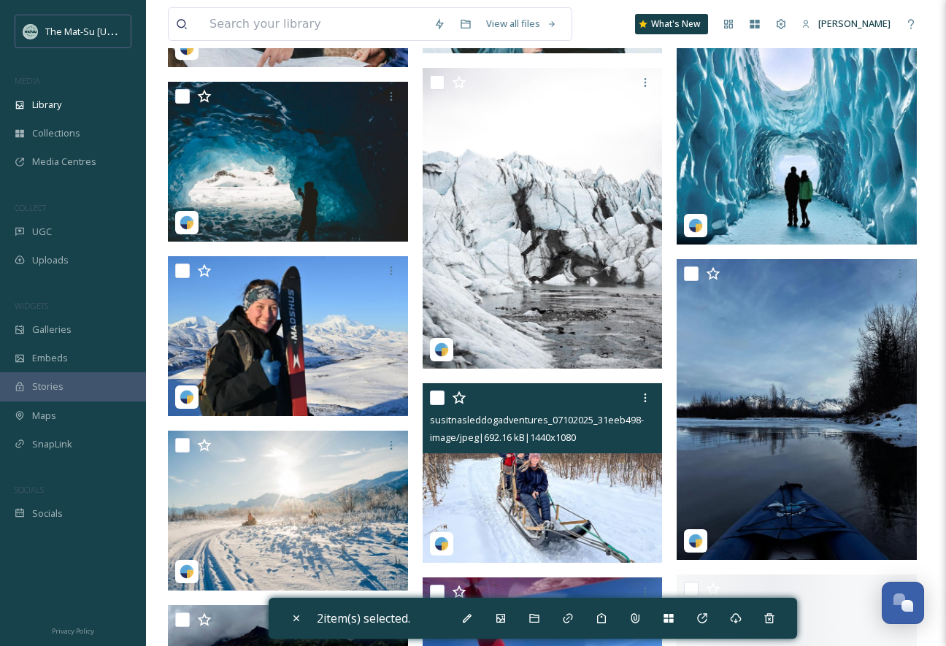
scroll to position [10734, 0]
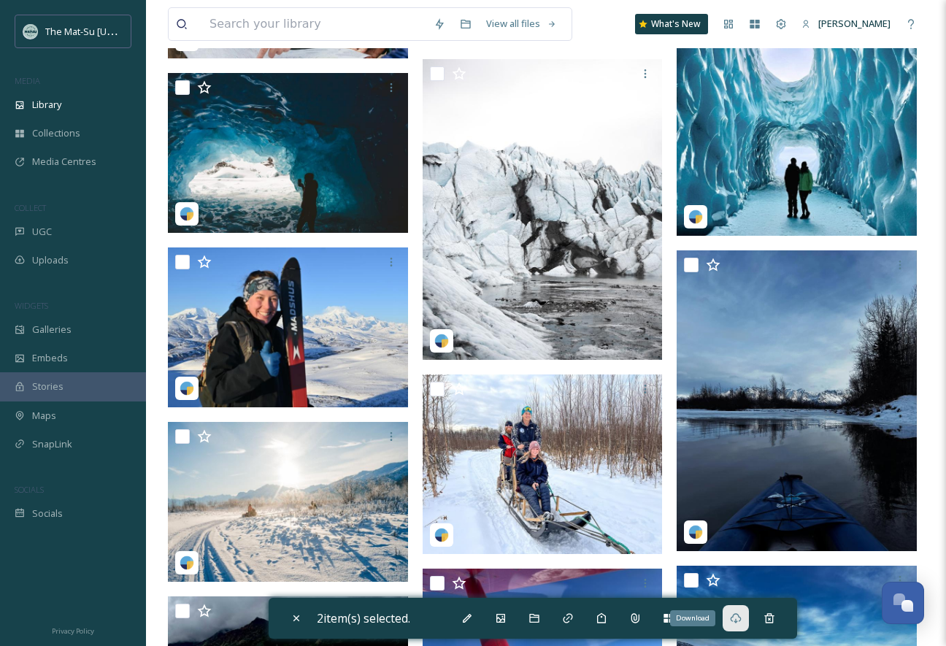
click at [742, 618] on icon at bounding box center [736, 618] width 12 height 12
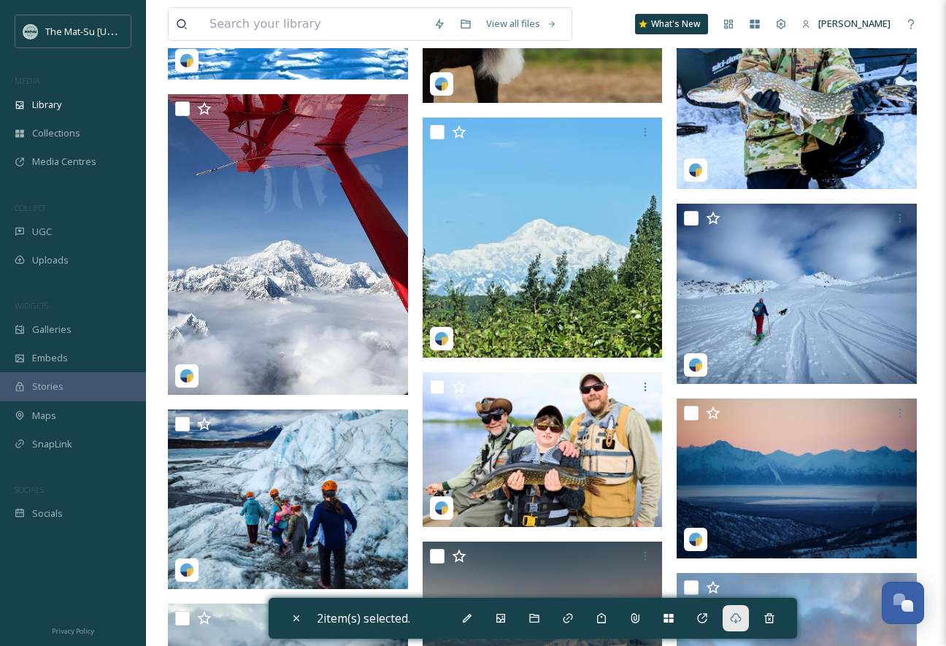
scroll to position [12431, 0]
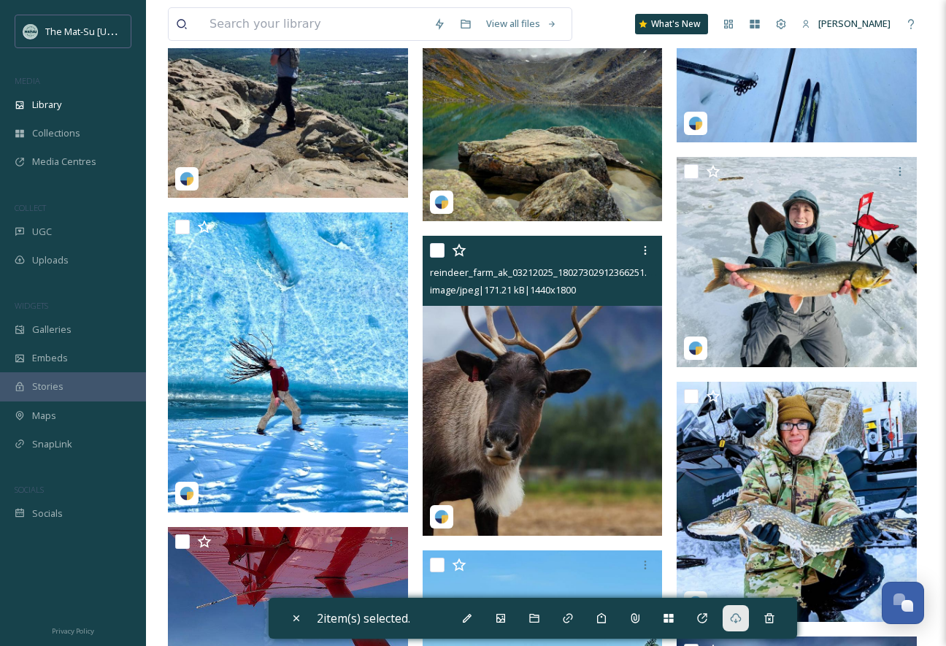
click at [436, 249] on input "checkbox" at bounding box center [437, 250] width 15 height 15
checkbox input "true"
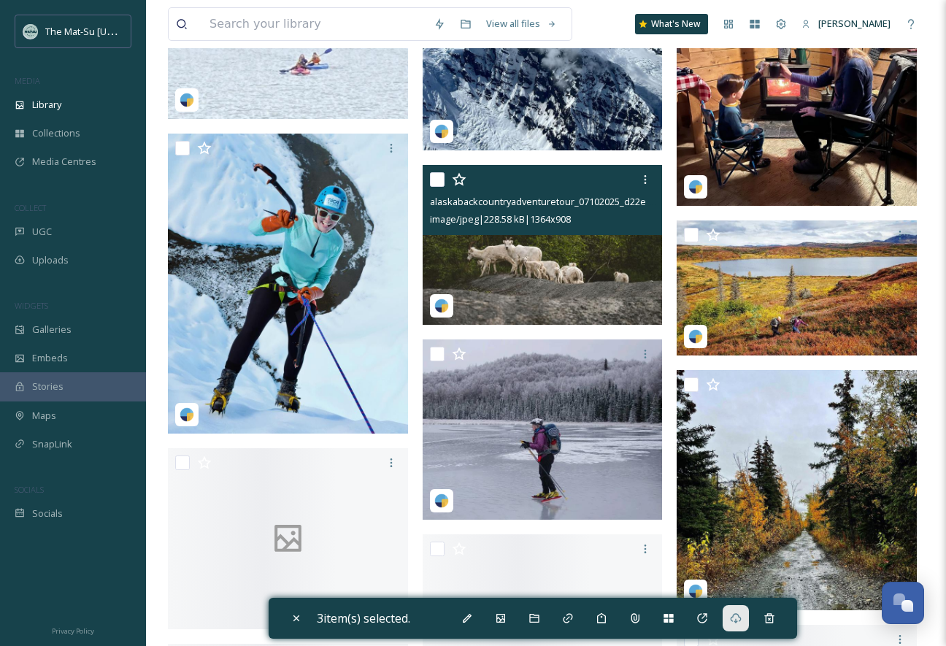
scroll to position [16700, 0]
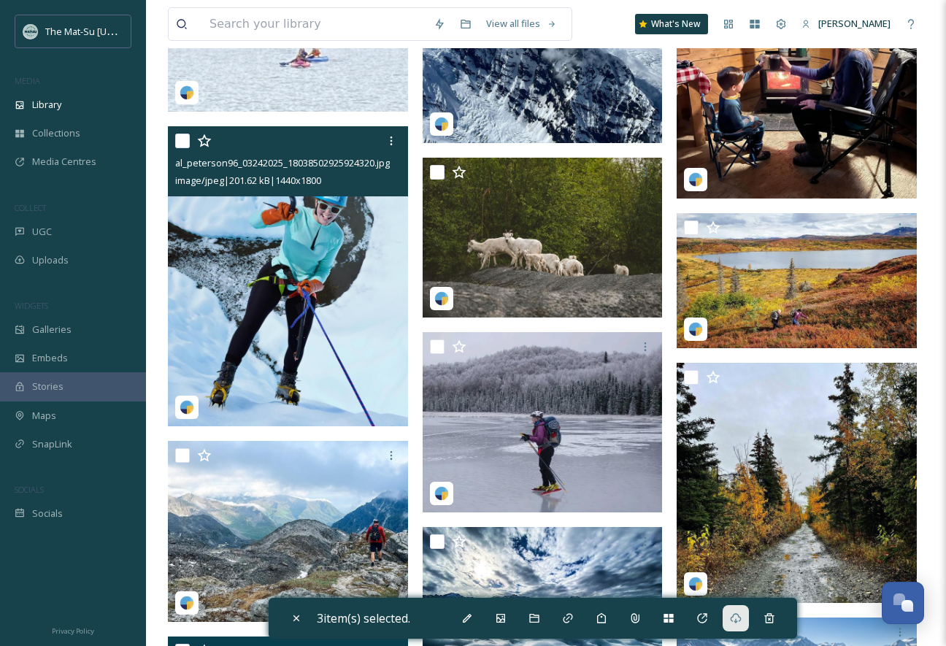
click at [183, 138] on input "checkbox" at bounding box center [182, 141] width 15 height 15
checkbox input "true"
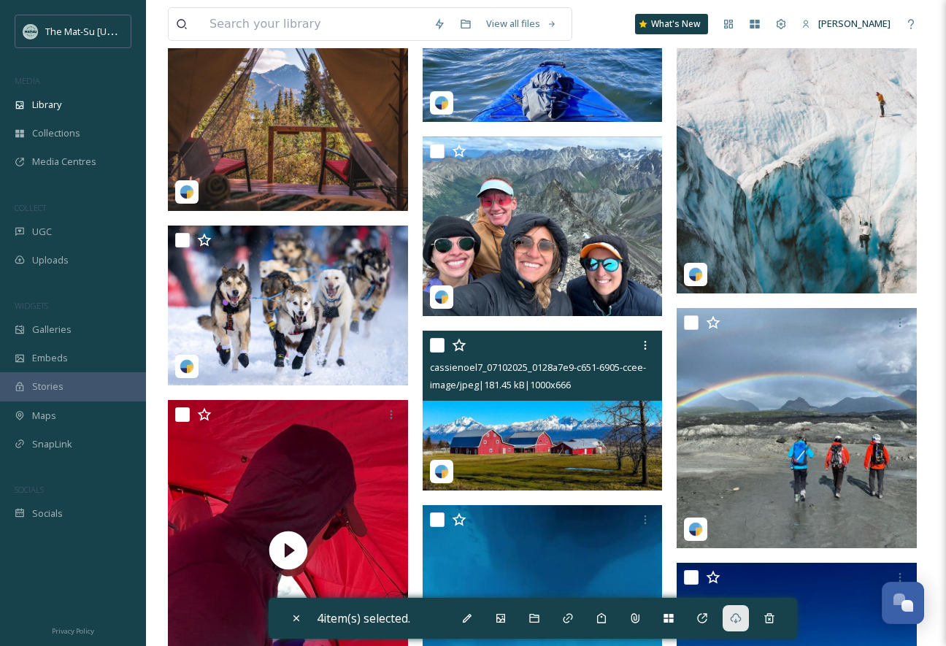
scroll to position [14935, 0]
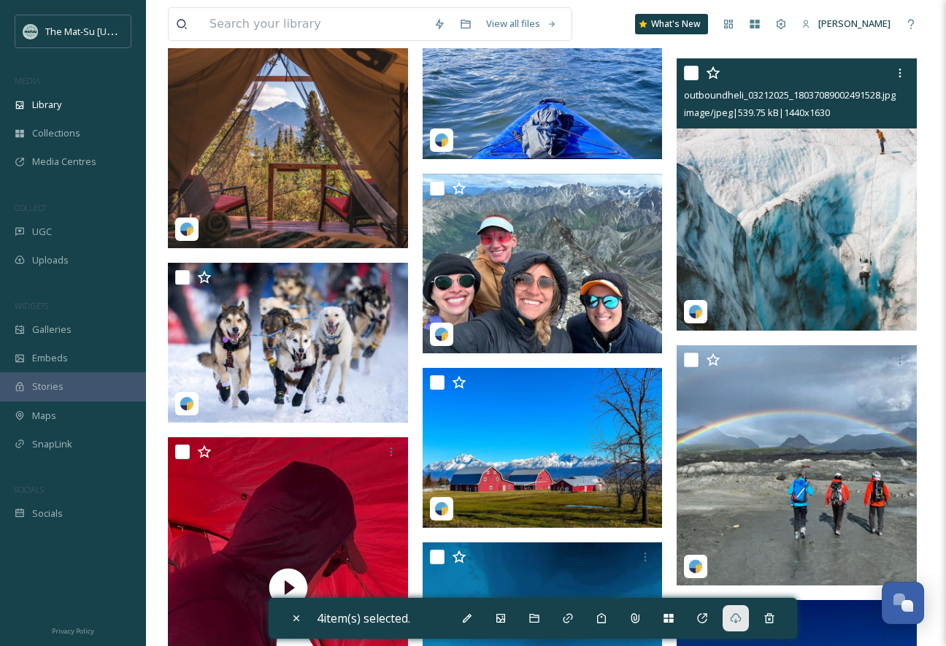
click at [694, 69] on input "checkbox" at bounding box center [691, 73] width 15 height 15
checkbox input "true"
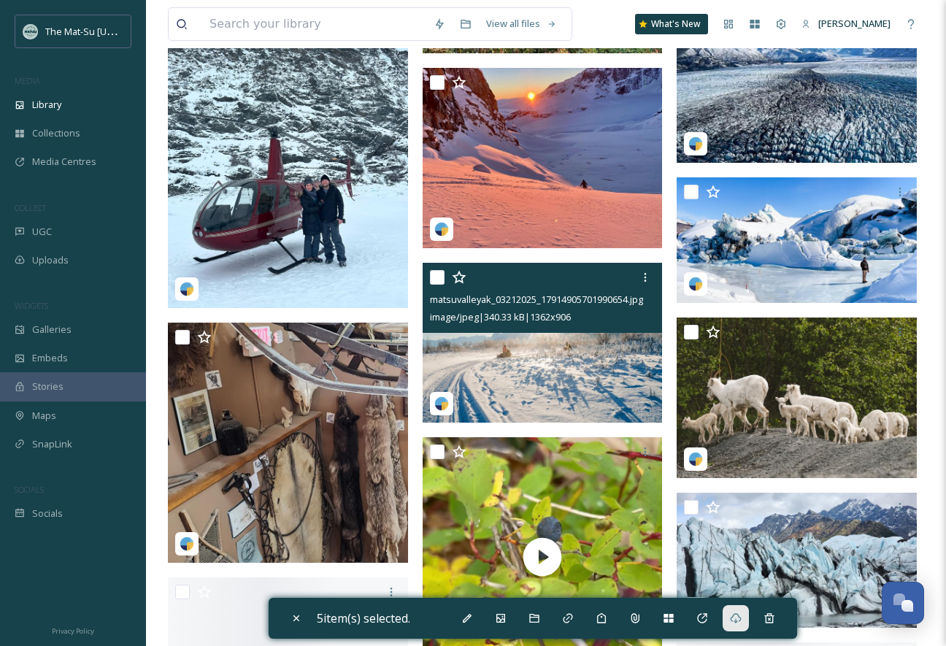
scroll to position [21100, 0]
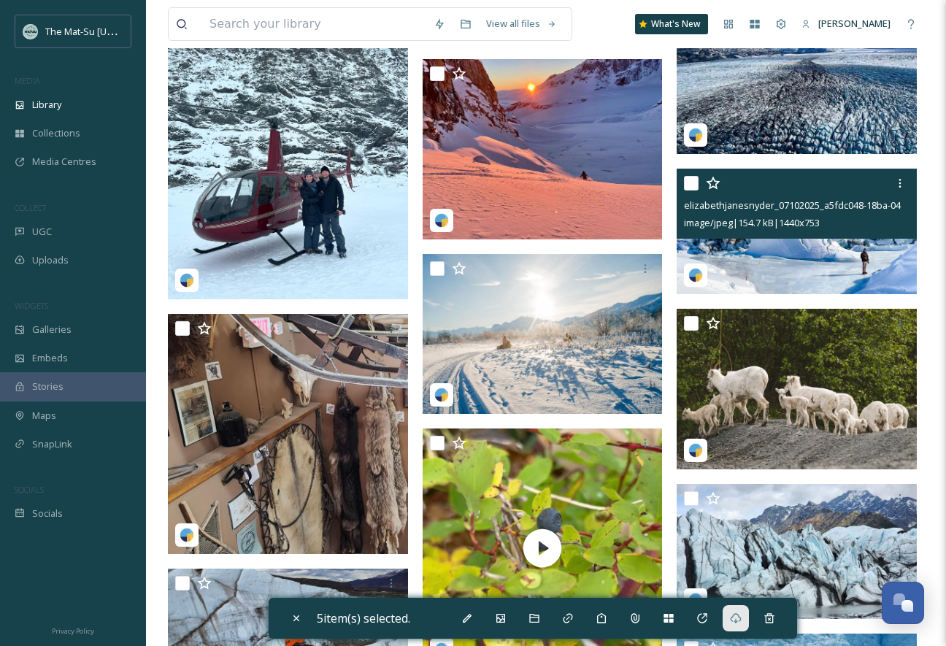
click at [696, 189] on input "checkbox" at bounding box center [691, 183] width 15 height 15
checkbox input "true"
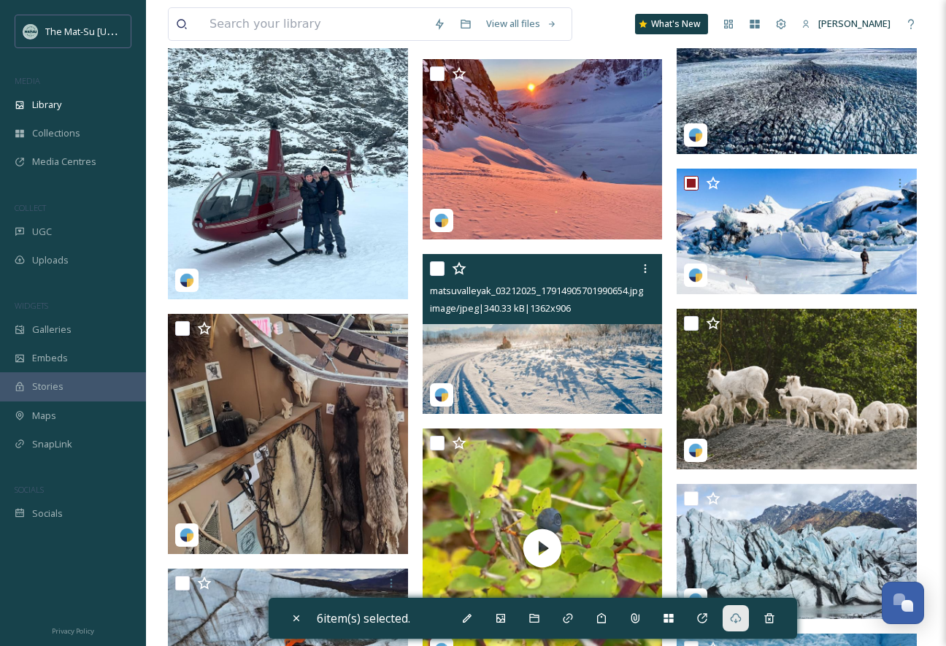
scroll to position [21298, 0]
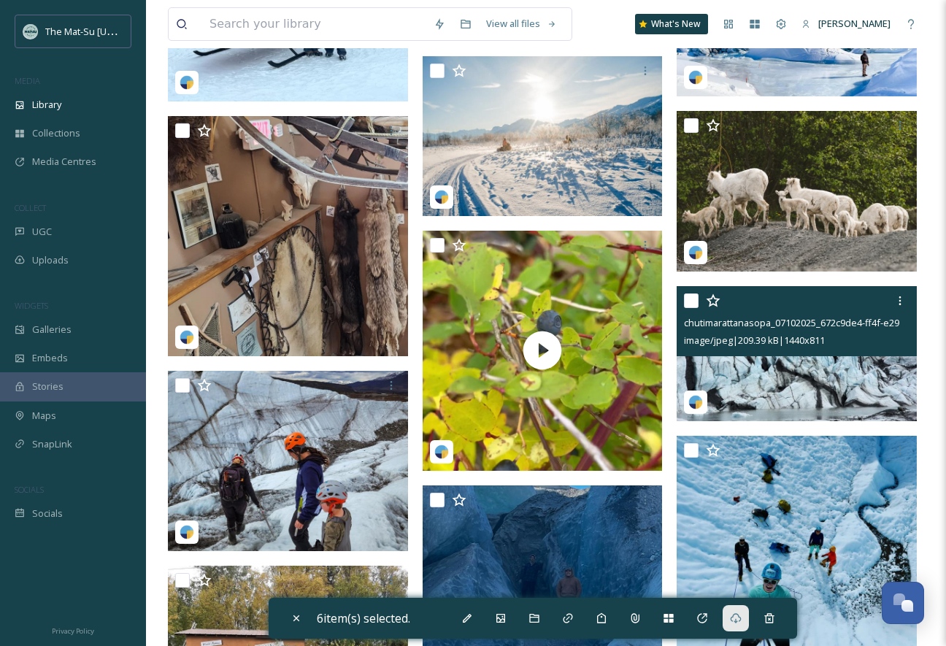
click at [694, 299] on input "checkbox" at bounding box center [691, 300] width 15 height 15
checkbox input "true"
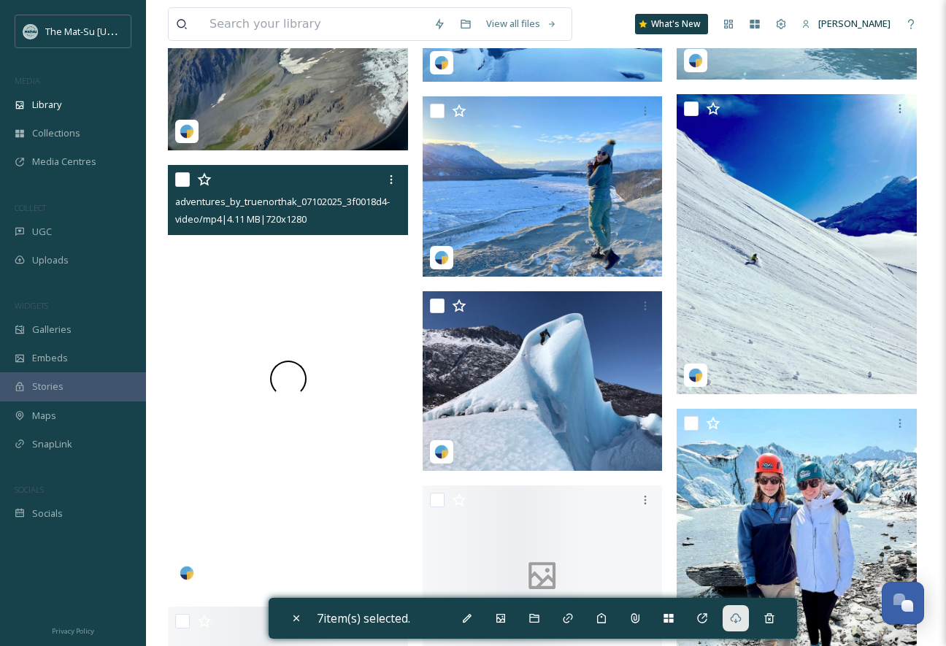
scroll to position [29782, 0]
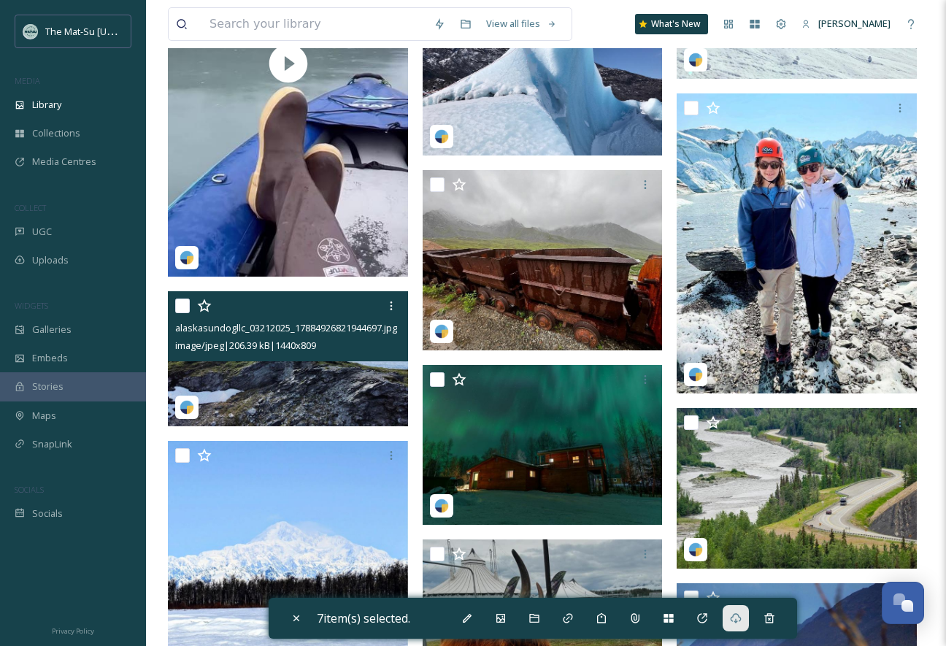
click at [180, 304] on input "checkbox" at bounding box center [182, 306] width 15 height 15
checkbox input "true"
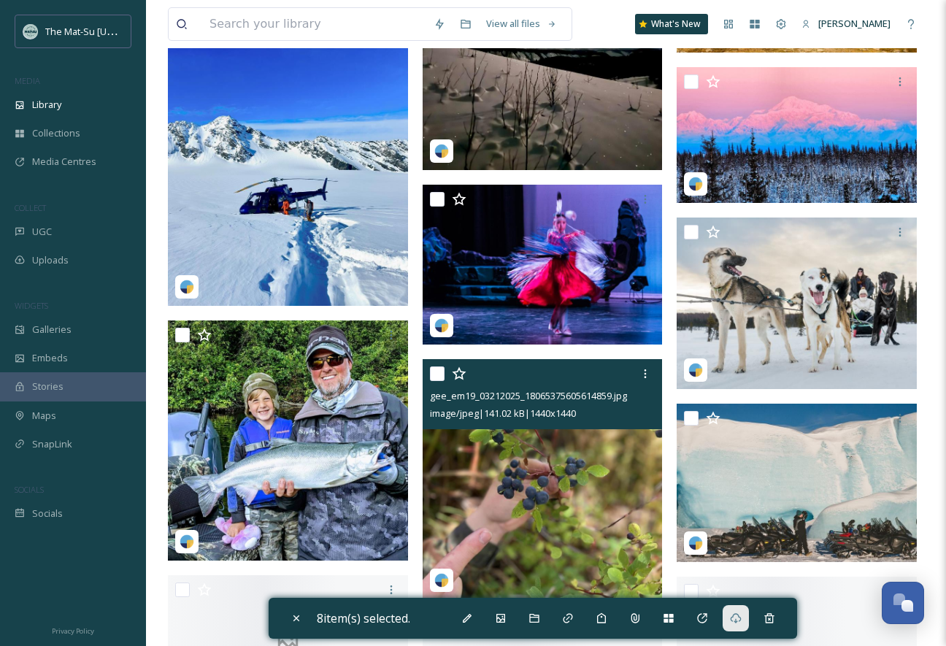
scroll to position [31049, 0]
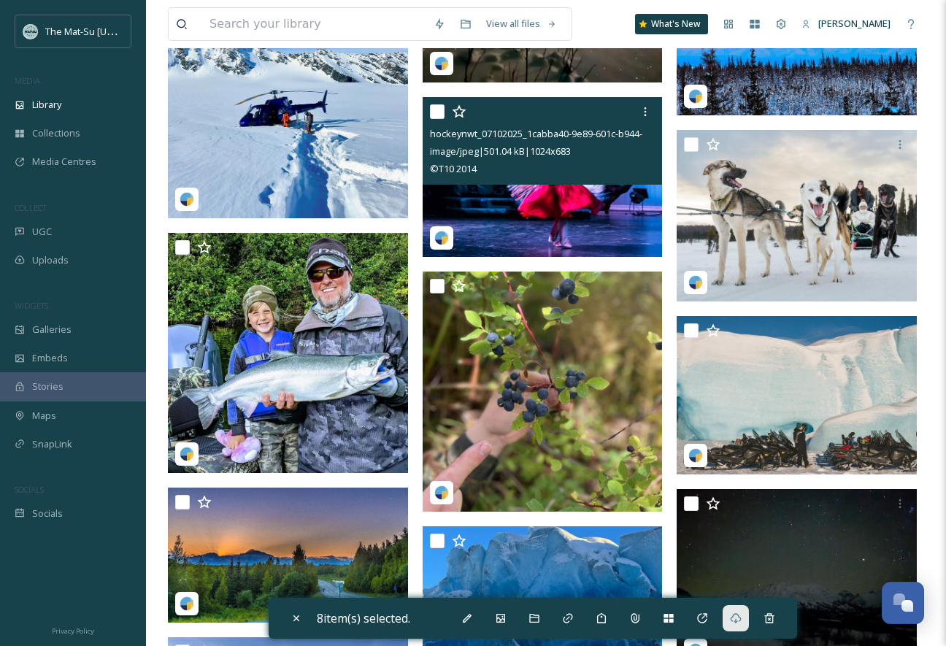
click at [439, 109] on input "checkbox" at bounding box center [437, 111] width 15 height 15
checkbox input "true"
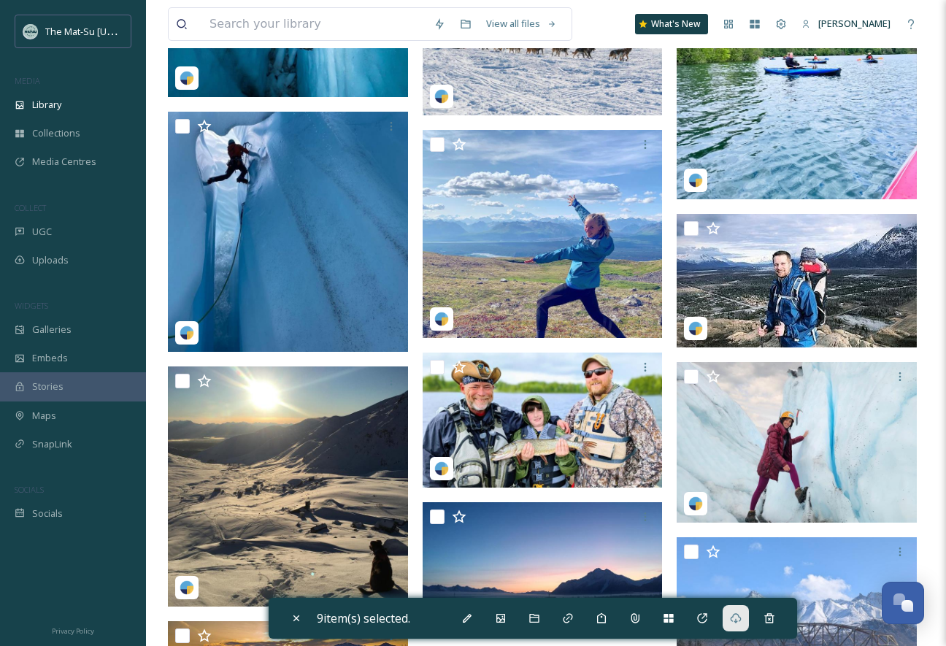
scroll to position [39642, 0]
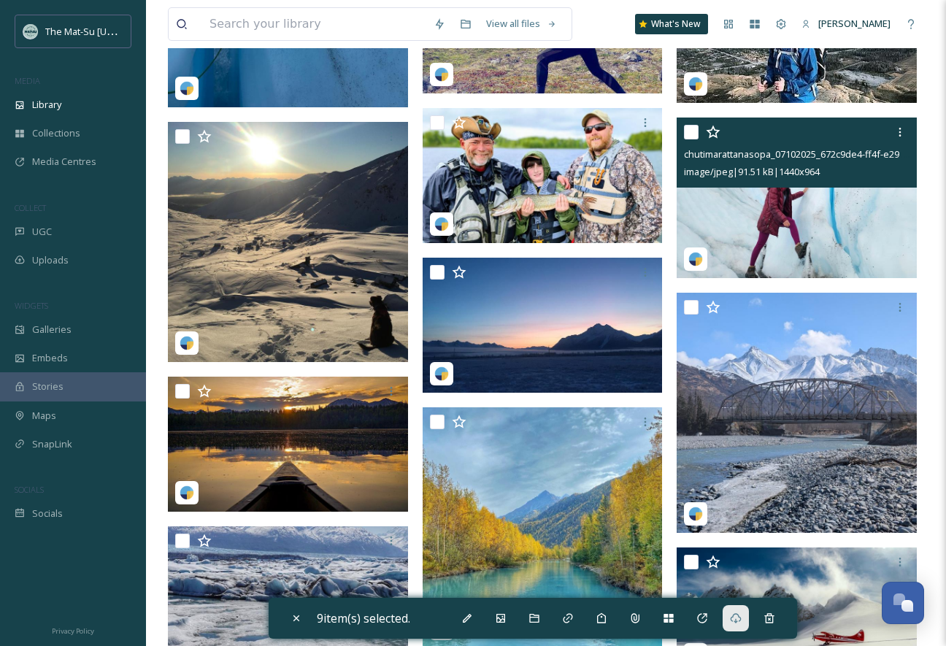
click at [694, 134] on input "checkbox" at bounding box center [691, 132] width 15 height 15
checkbox input "true"
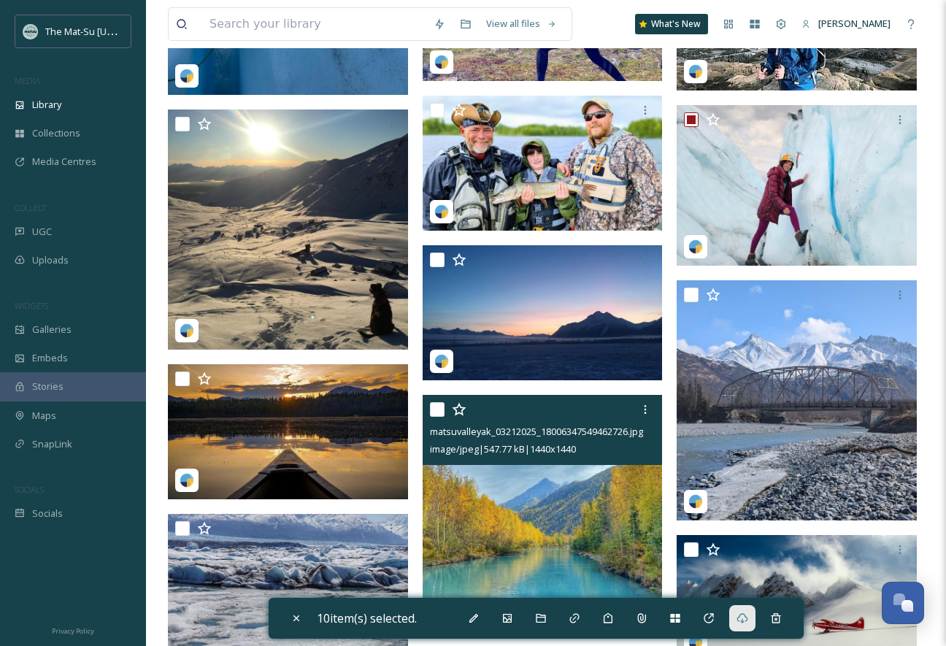
scroll to position [39963, 0]
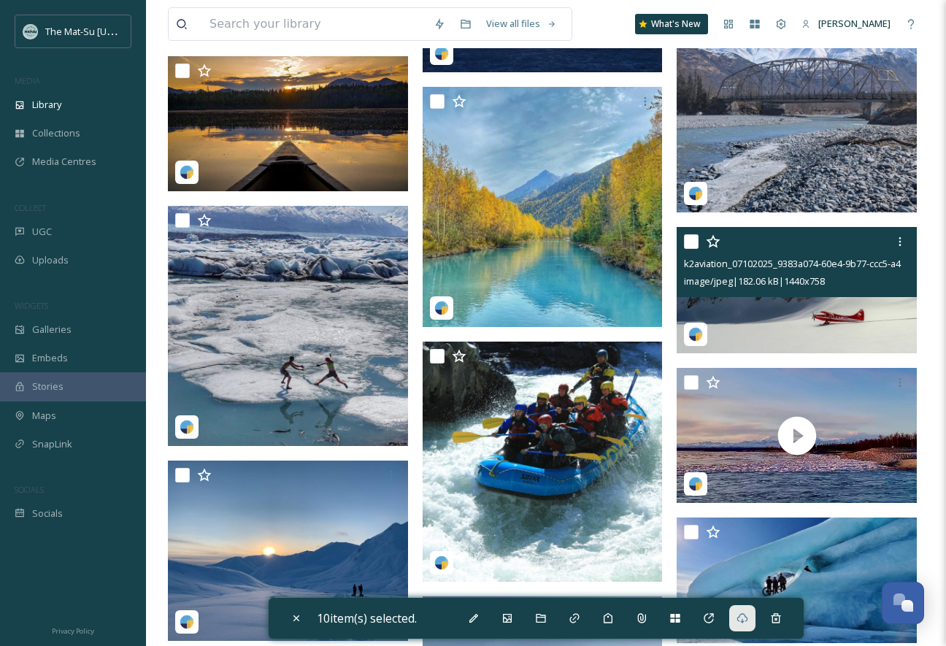
click at [690, 239] on input "checkbox" at bounding box center [691, 241] width 15 height 15
checkbox input "true"
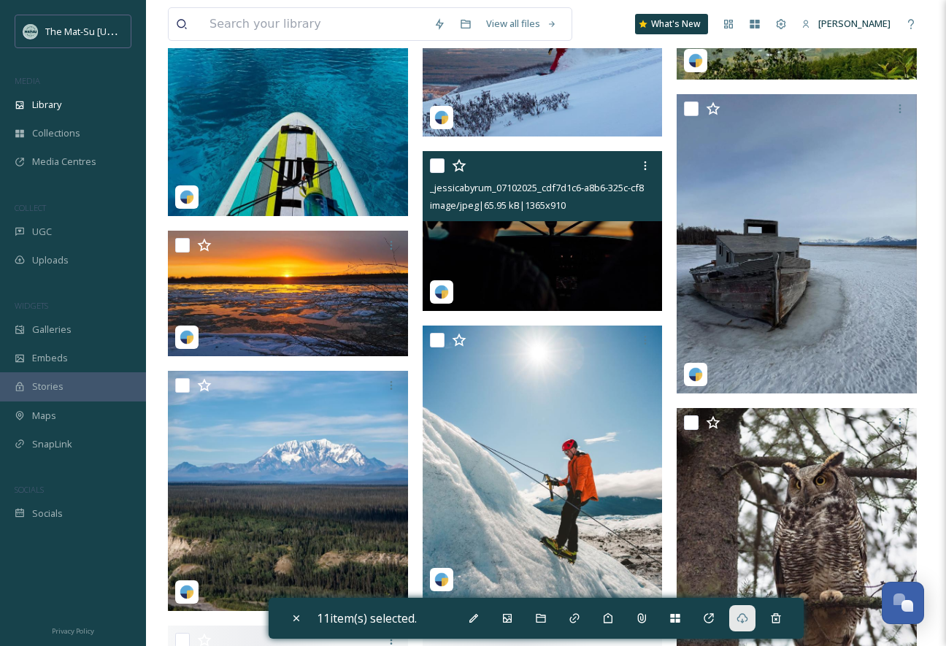
scroll to position [41272, 0]
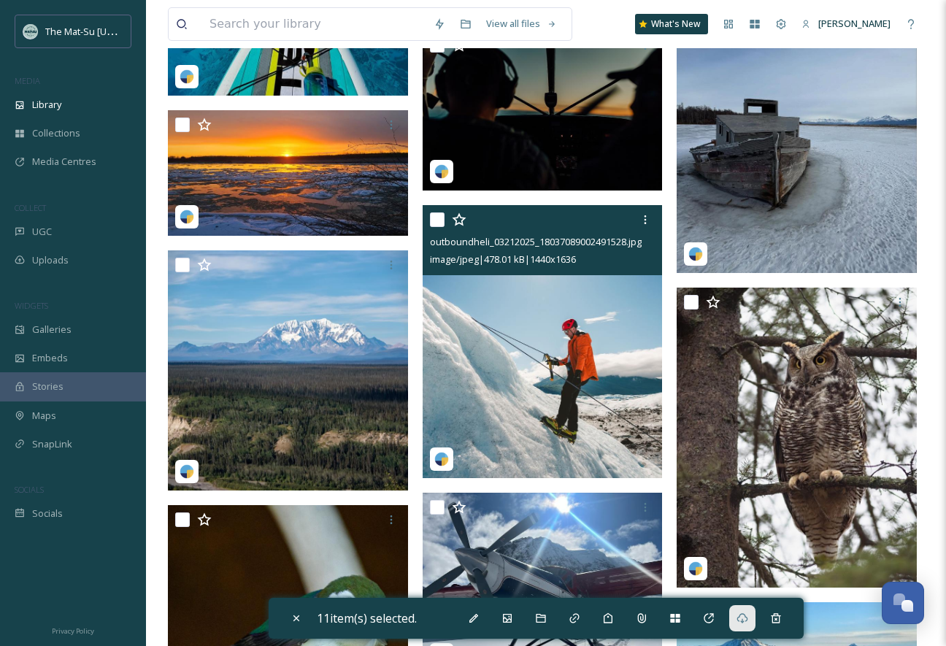
click at [438, 223] on input "checkbox" at bounding box center [437, 219] width 15 height 15
checkbox input "true"
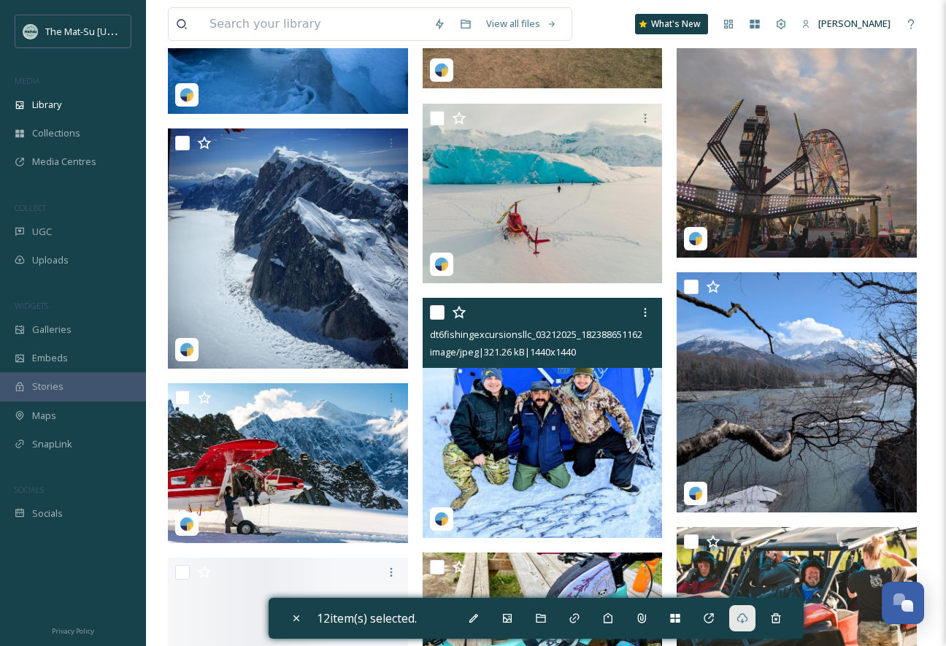
scroll to position [42152, 0]
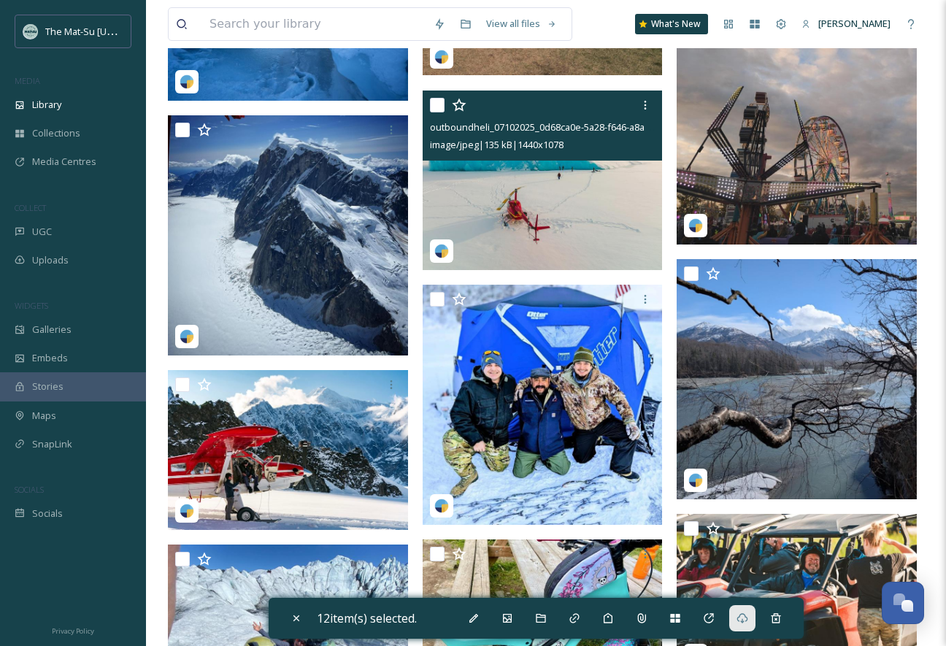
click at [439, 107] on input "checkbox" at bounding box center [437, 105] width 15 height 15
checkbox input "true"
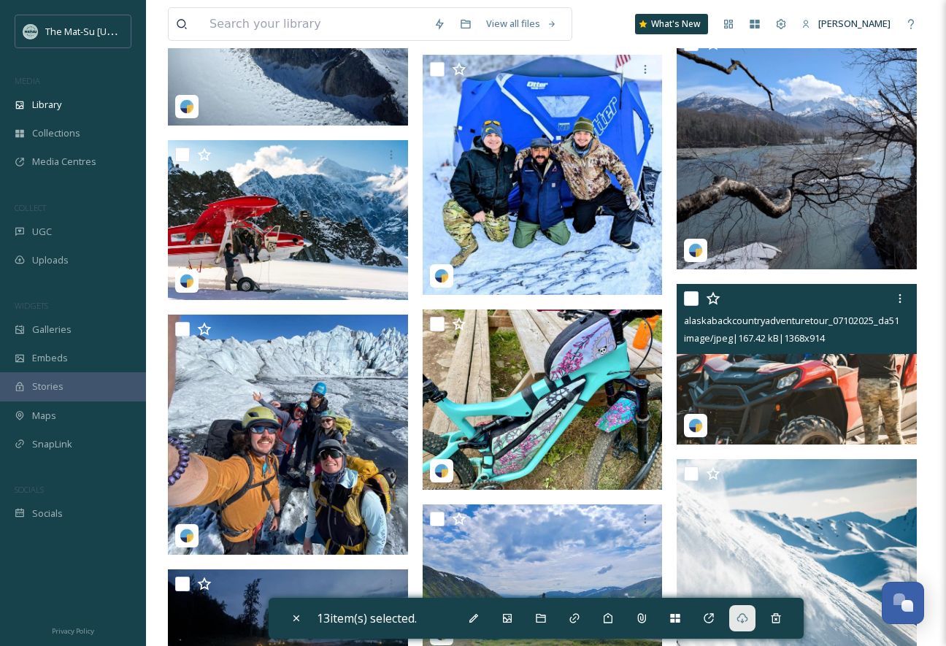
scroll to position [42502, 0]
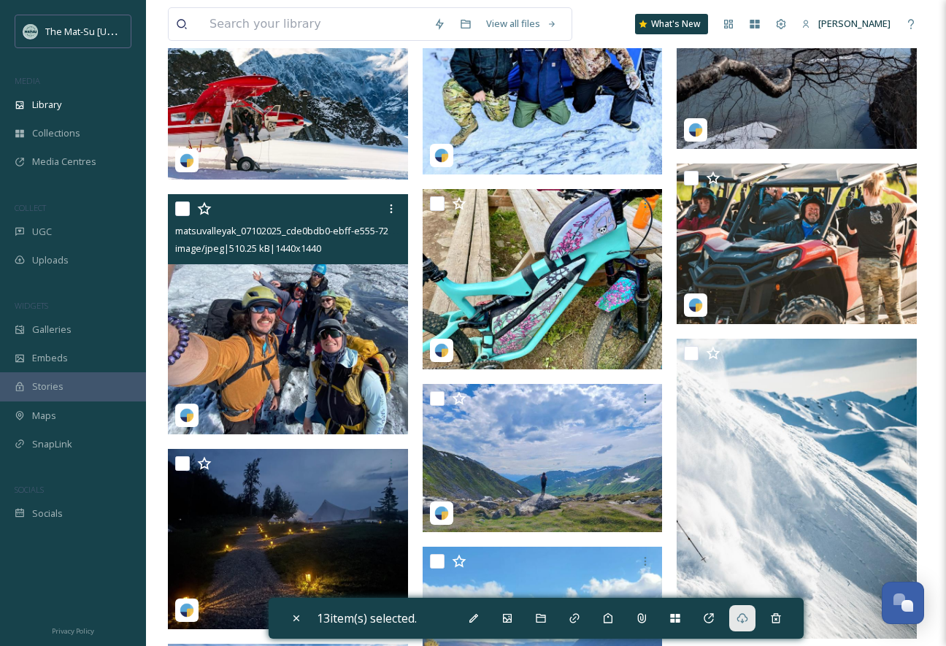
click at [180, 210] on input "checkbox" at bounding box center [182, 208] width 15 height 15
checkbox input "true"
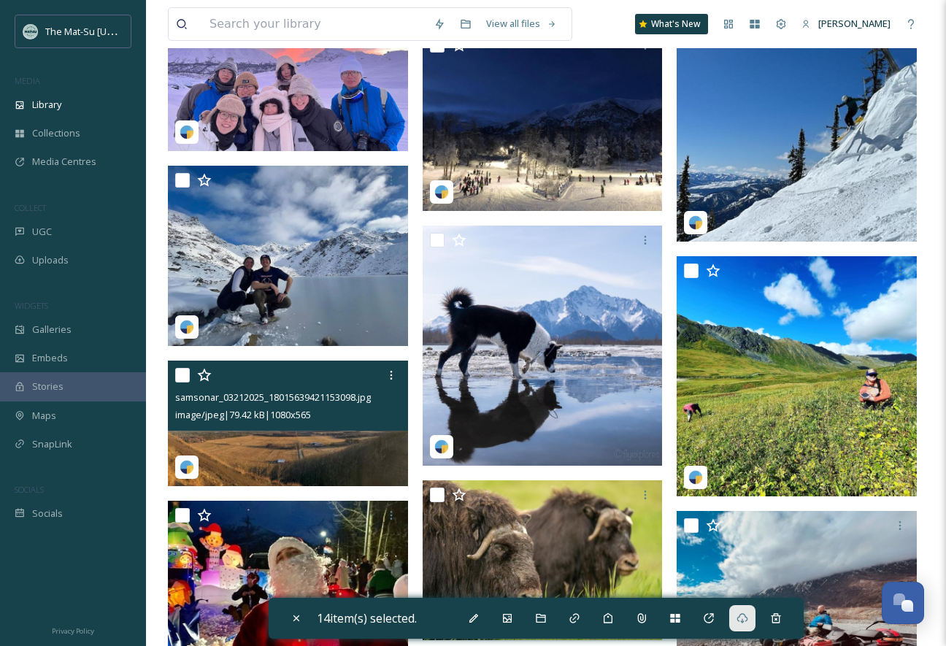
scroll to position [8470, 0]
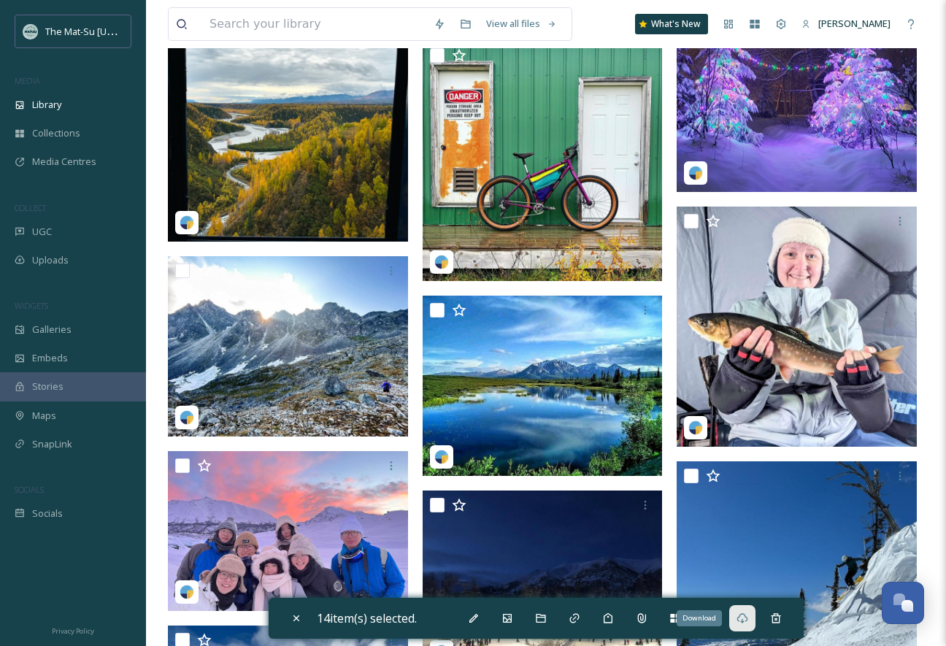
click at [748, 615] on icon at bounding box center [742, 618] width 11 height 10
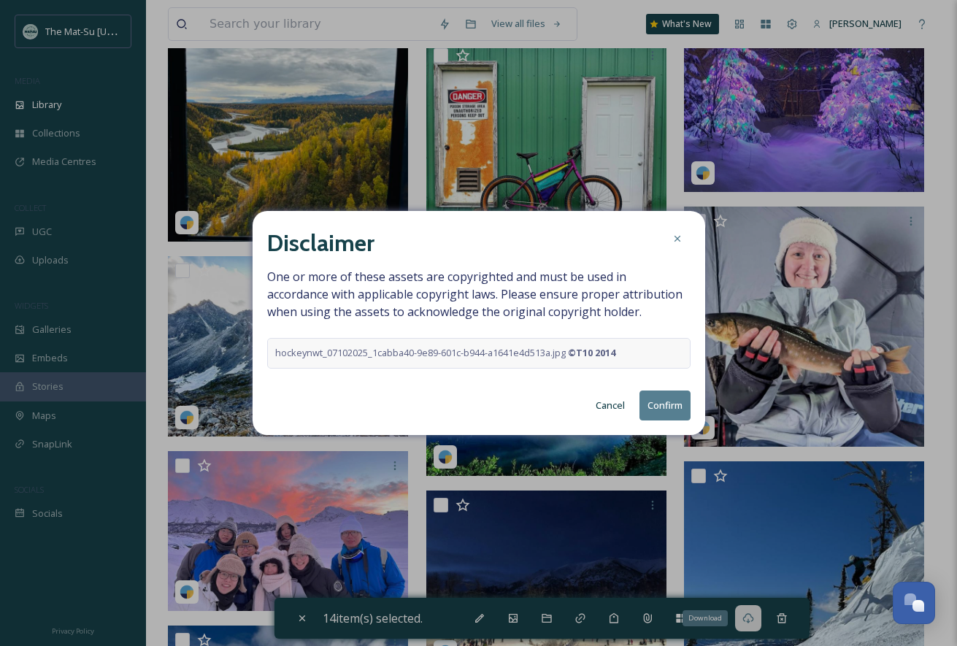
click at [650, 409] on button "Confirm" at bounding box center [664, 406] width 51 height 30
